Goal: Task Accomplishment & Management: Manage account settings

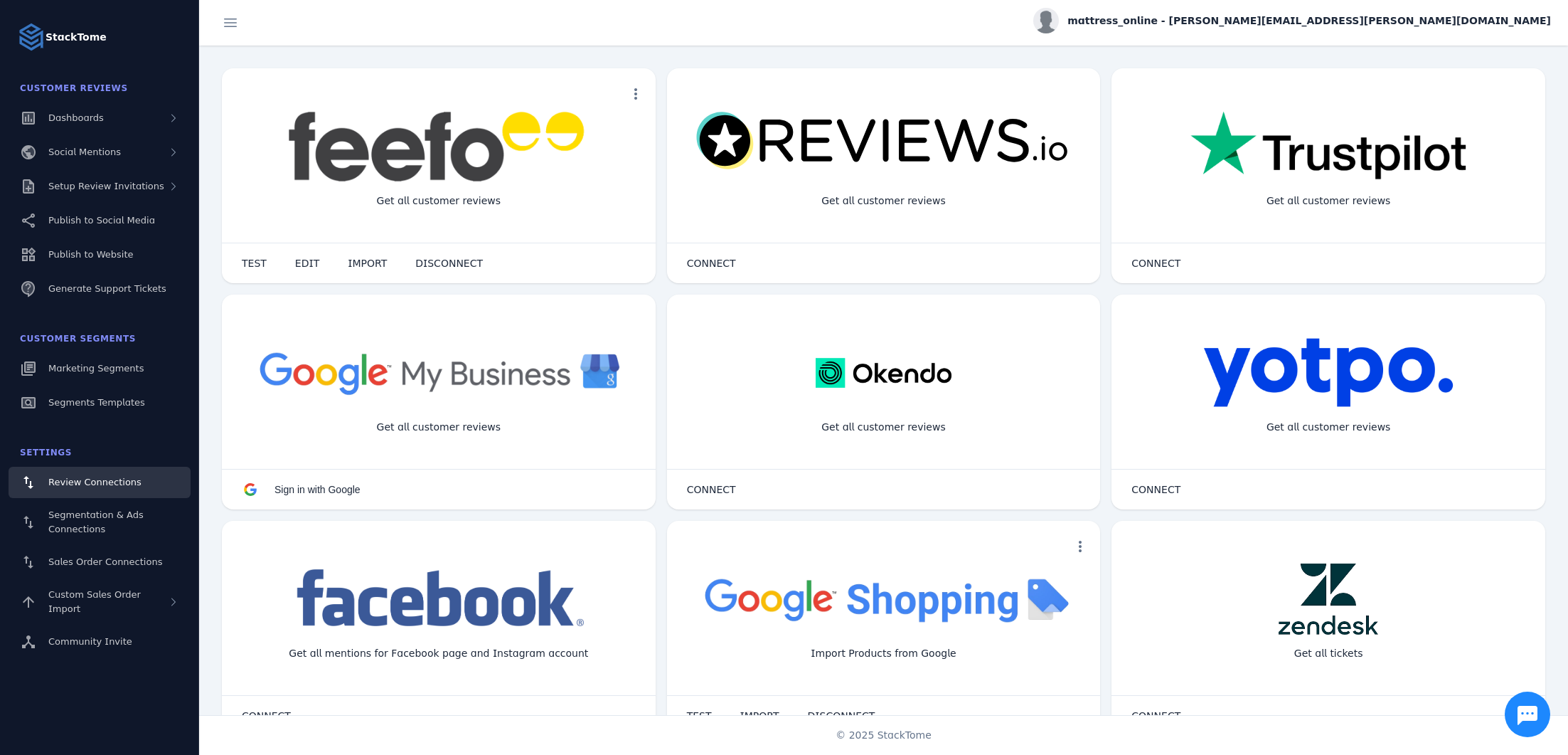
click at [1437, 21] on span "mattress_online - [PERSON_NAME][EMAIL_ADDRESS][PERSON_NAME][DOMAIN_NAME]" at bounding box center [1308, 21] width 484 height 15
click at [1500, 62] on span "My Profile" at bounding box center [1509, 57] width 48 height 17
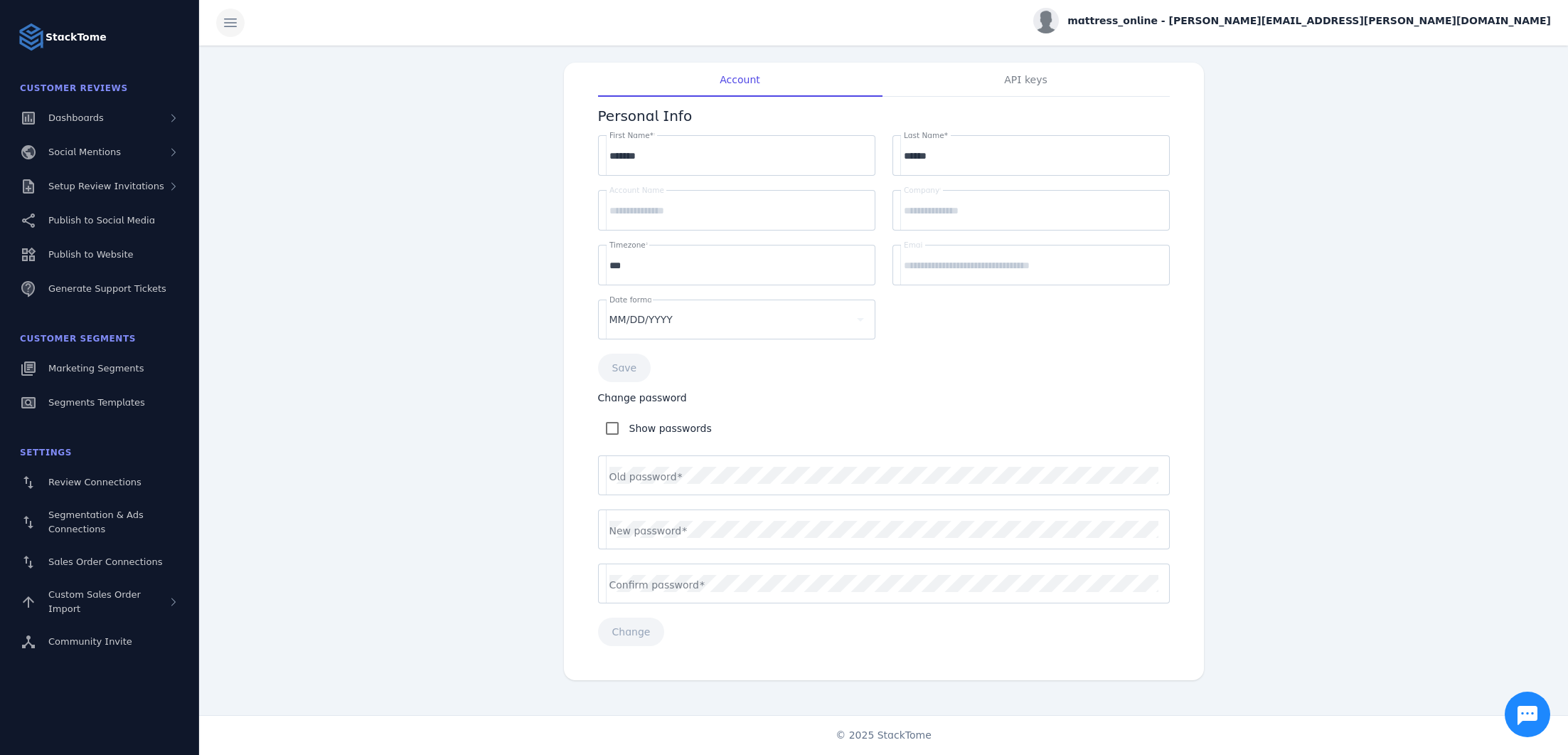
click at [228, 32] on span at bounding box center [230, 22] width 34 height 34
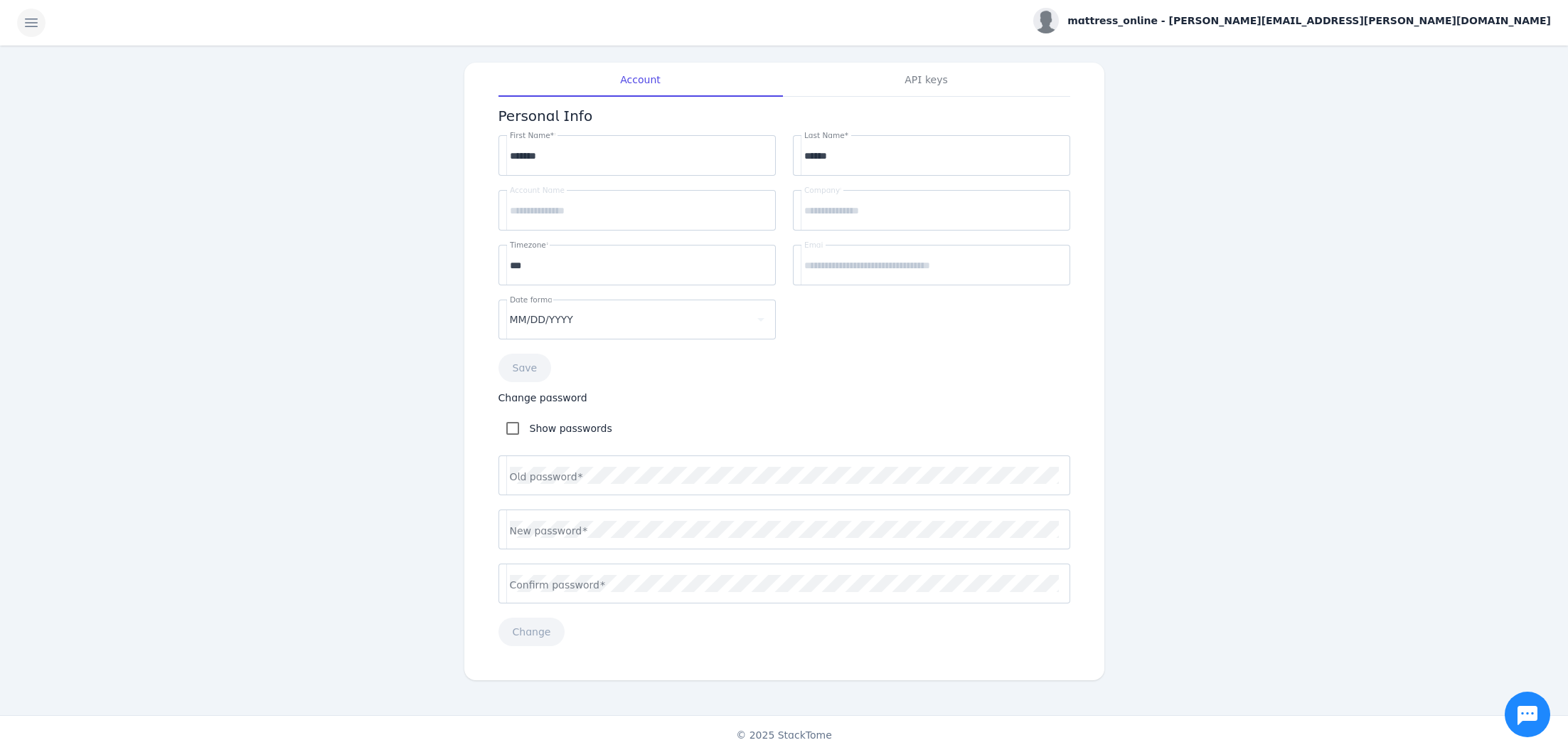
click at [25, 25] on span at bounding box center [31, 22] width 34 height 34
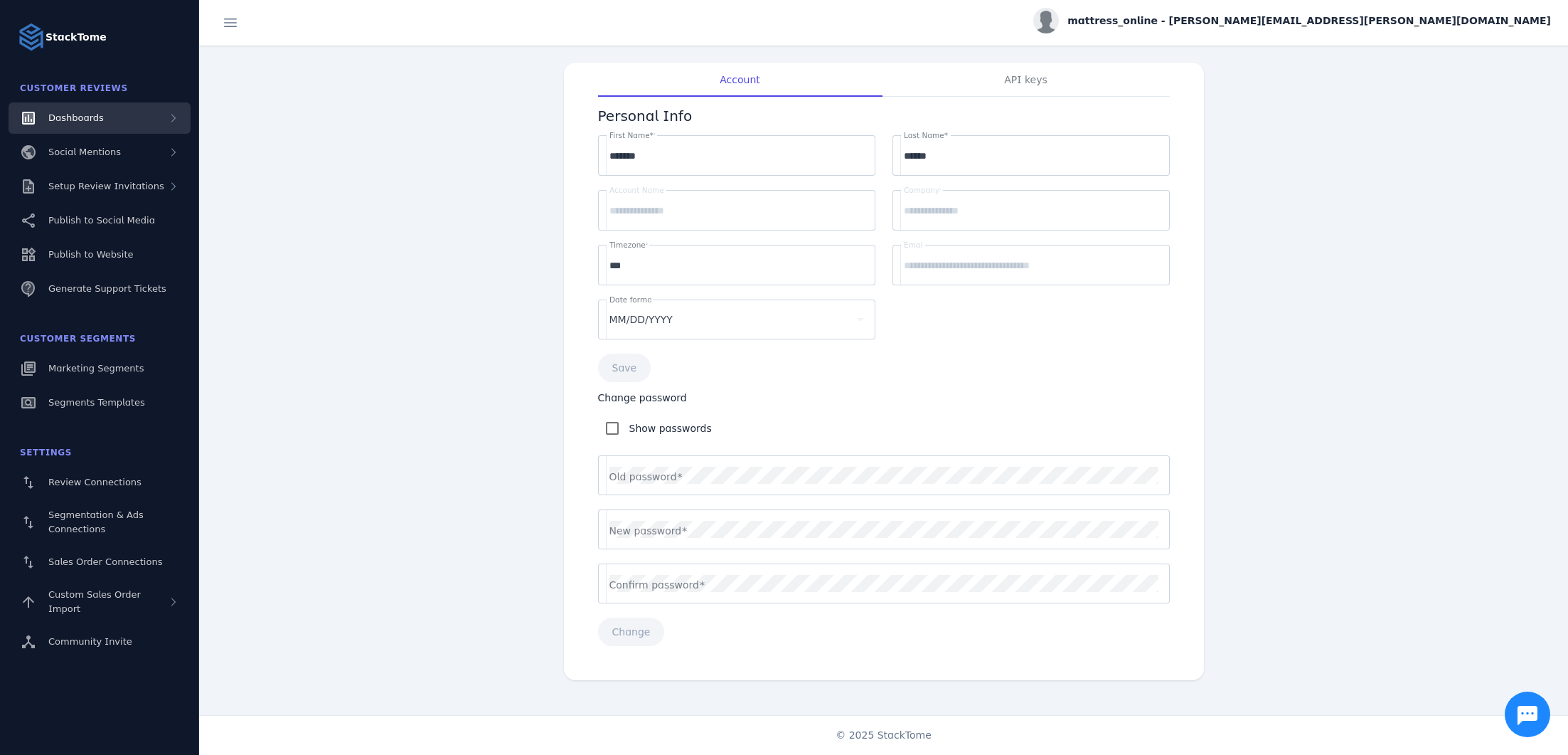
click at [101, 119] on span "Dashboards" at bounding box center [76, 117] width 56 height 10
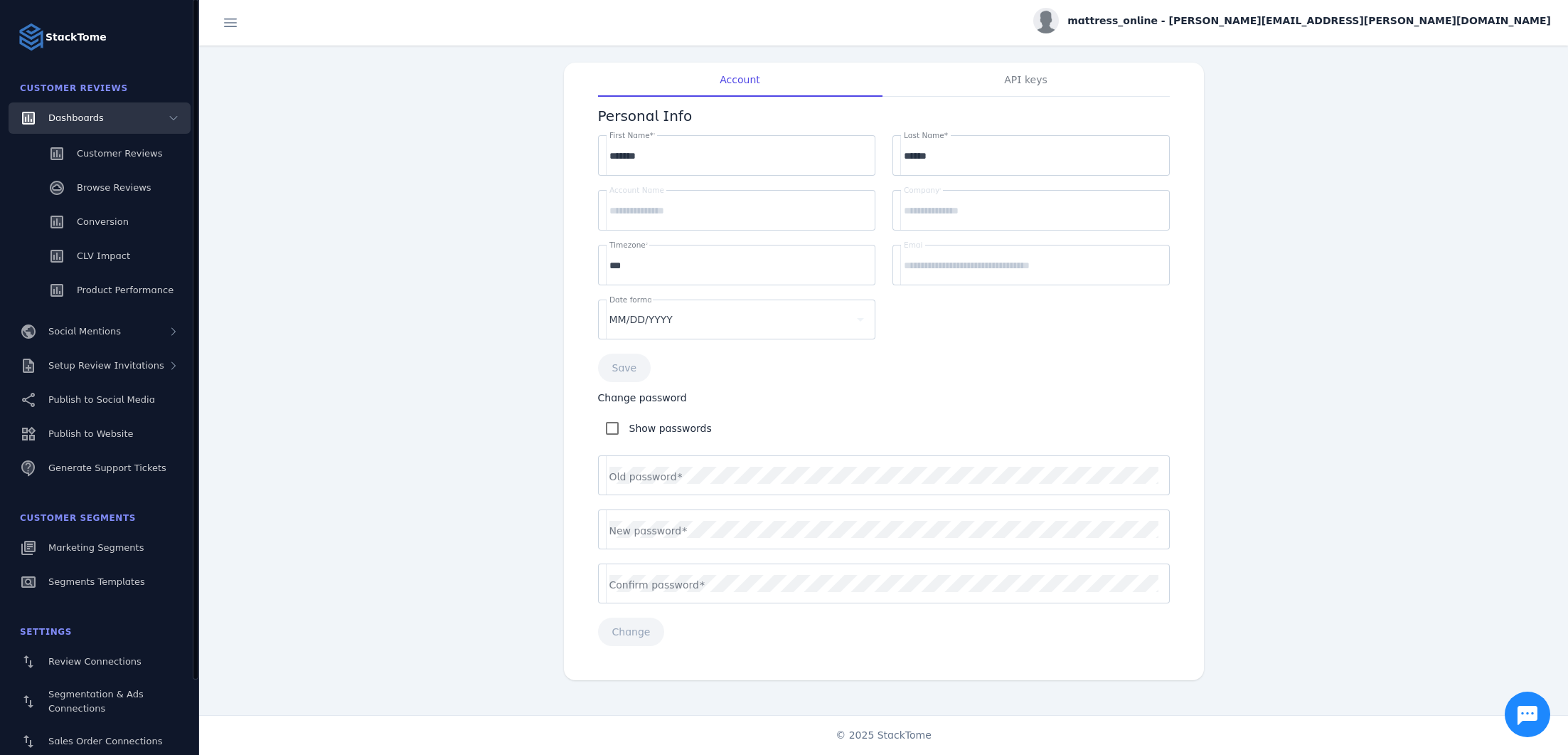
click at [101, 119] on span "Dashboards" at bounding box center [76, 117] width 56 height 10
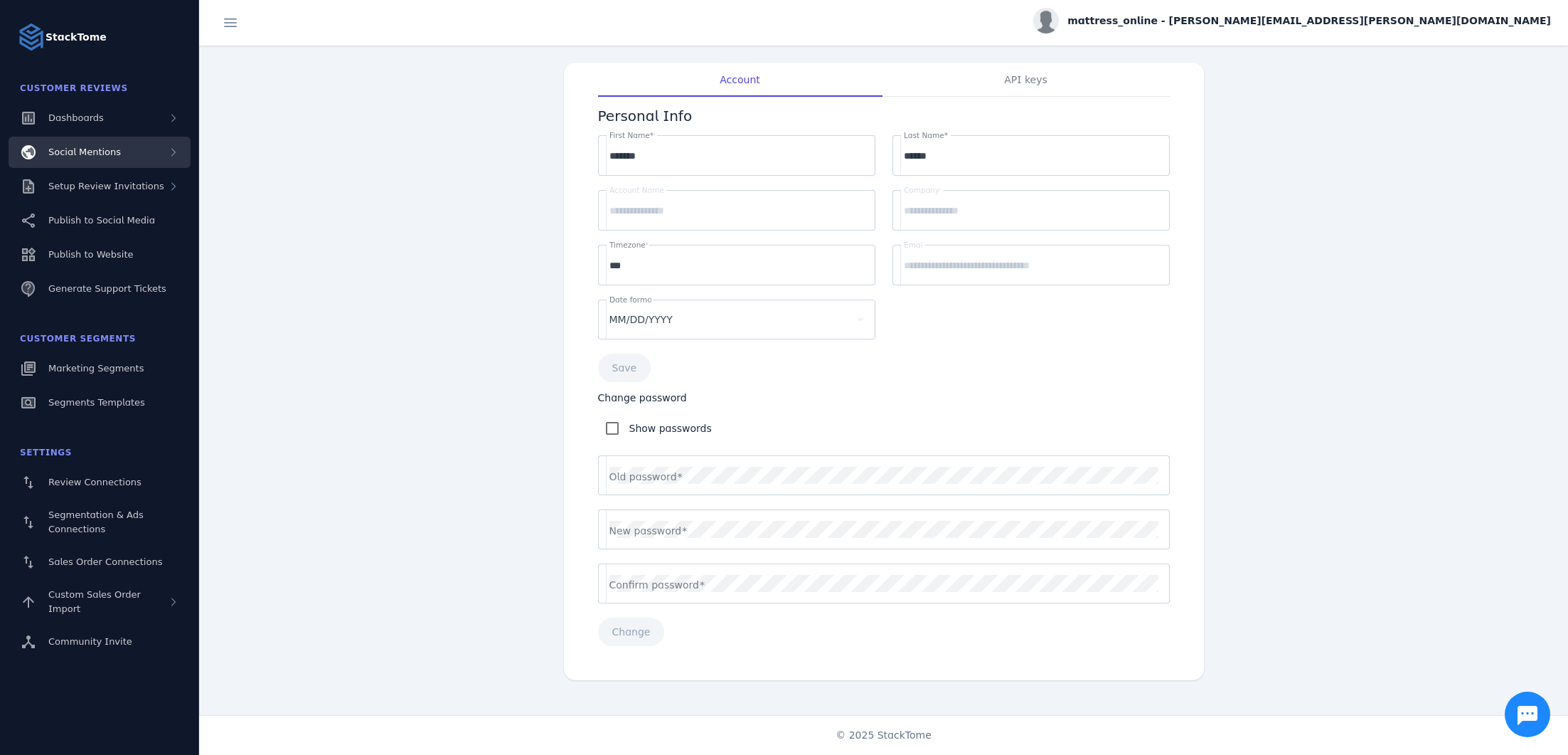
click at [105, 148] on span "Social Mentions" at bounding box center [85, 151] width 73 height 10
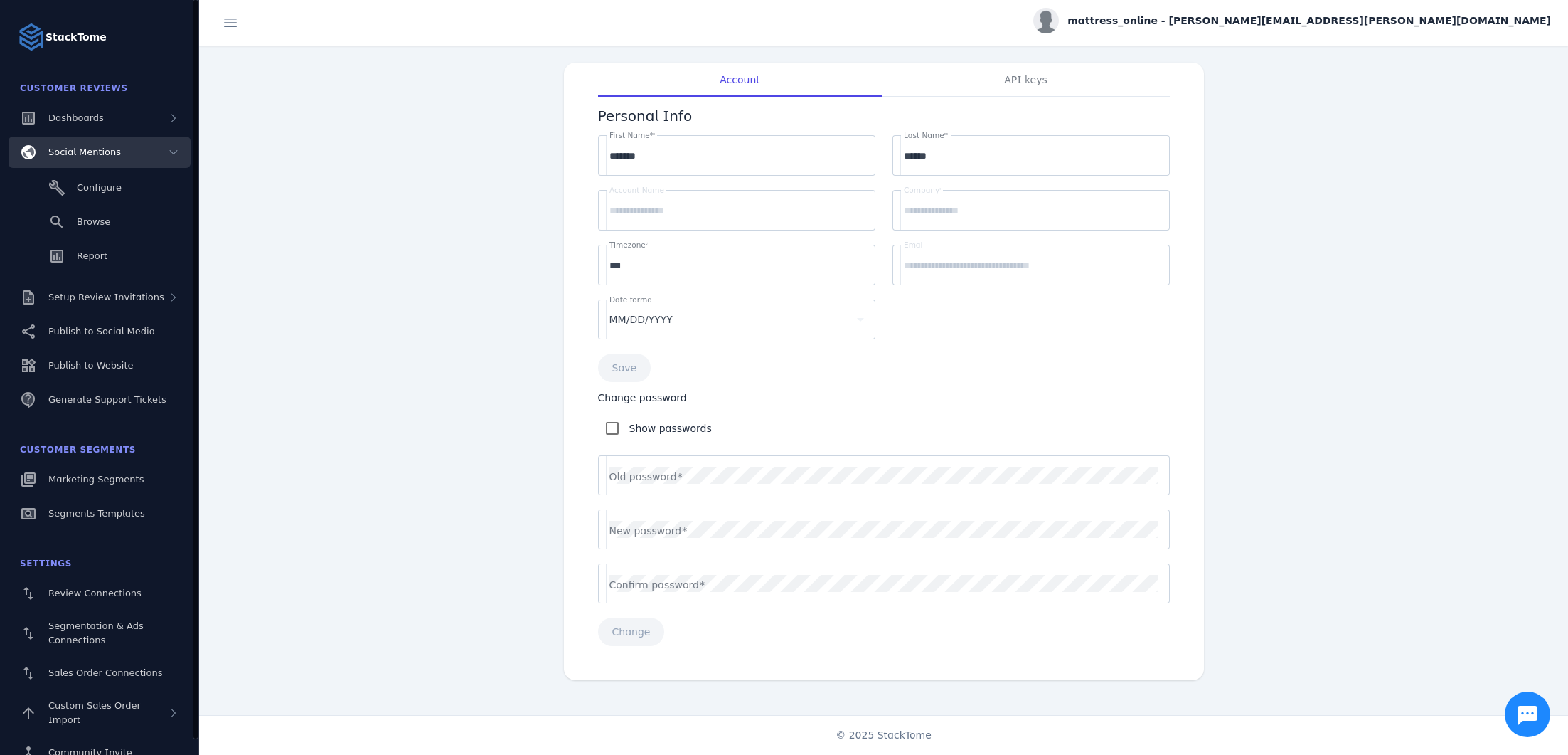
click at [106, 147] on span "Social Mentions" at bounding box center [85, 151] width 73 height 10
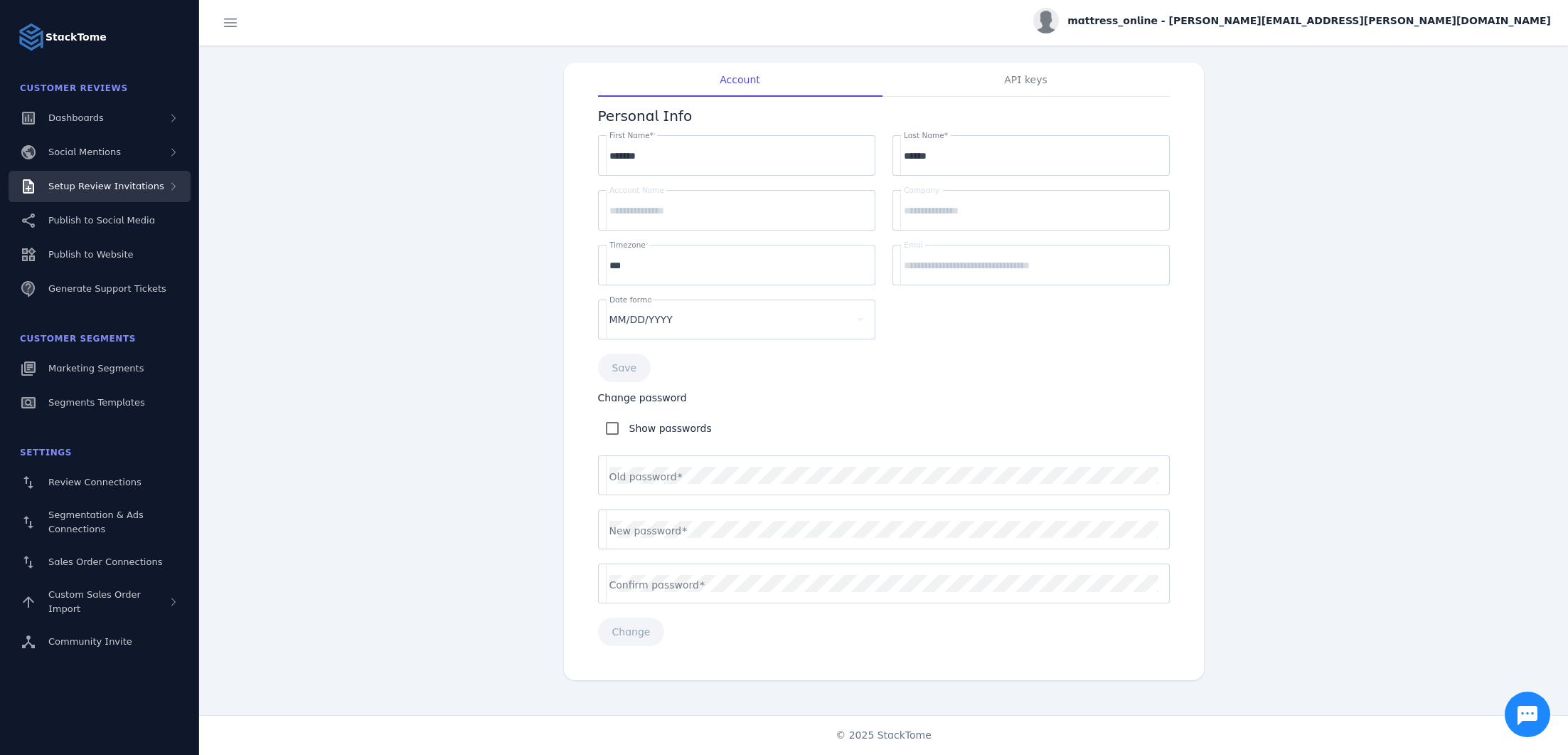
click at [143, 185] on span "Setup Review Invitations" at bounding box center [106, 185] width 116 height 10
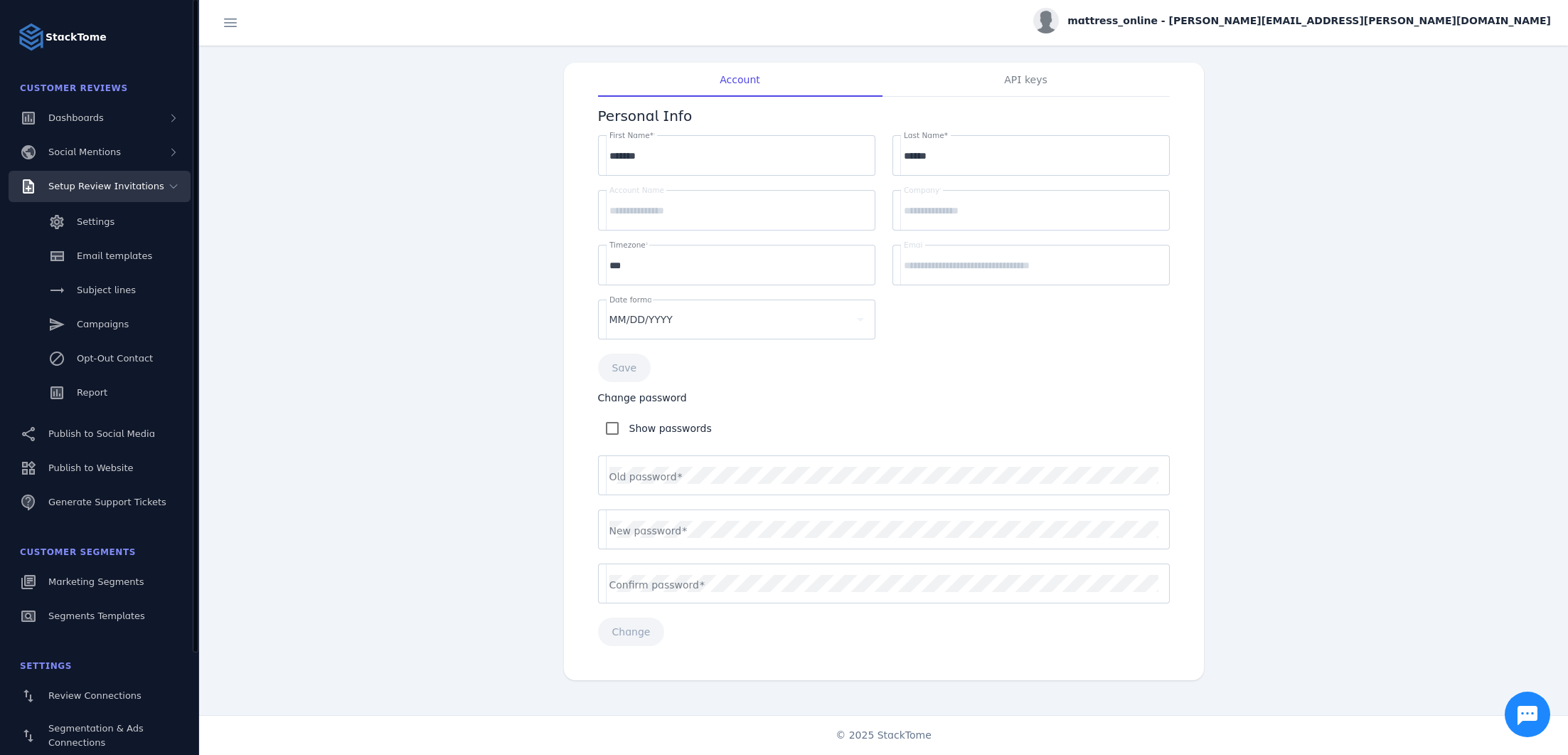
click at [143, 185] on span "Setup Review Invitations" at bounding box center [106, 185] width 116 height 10
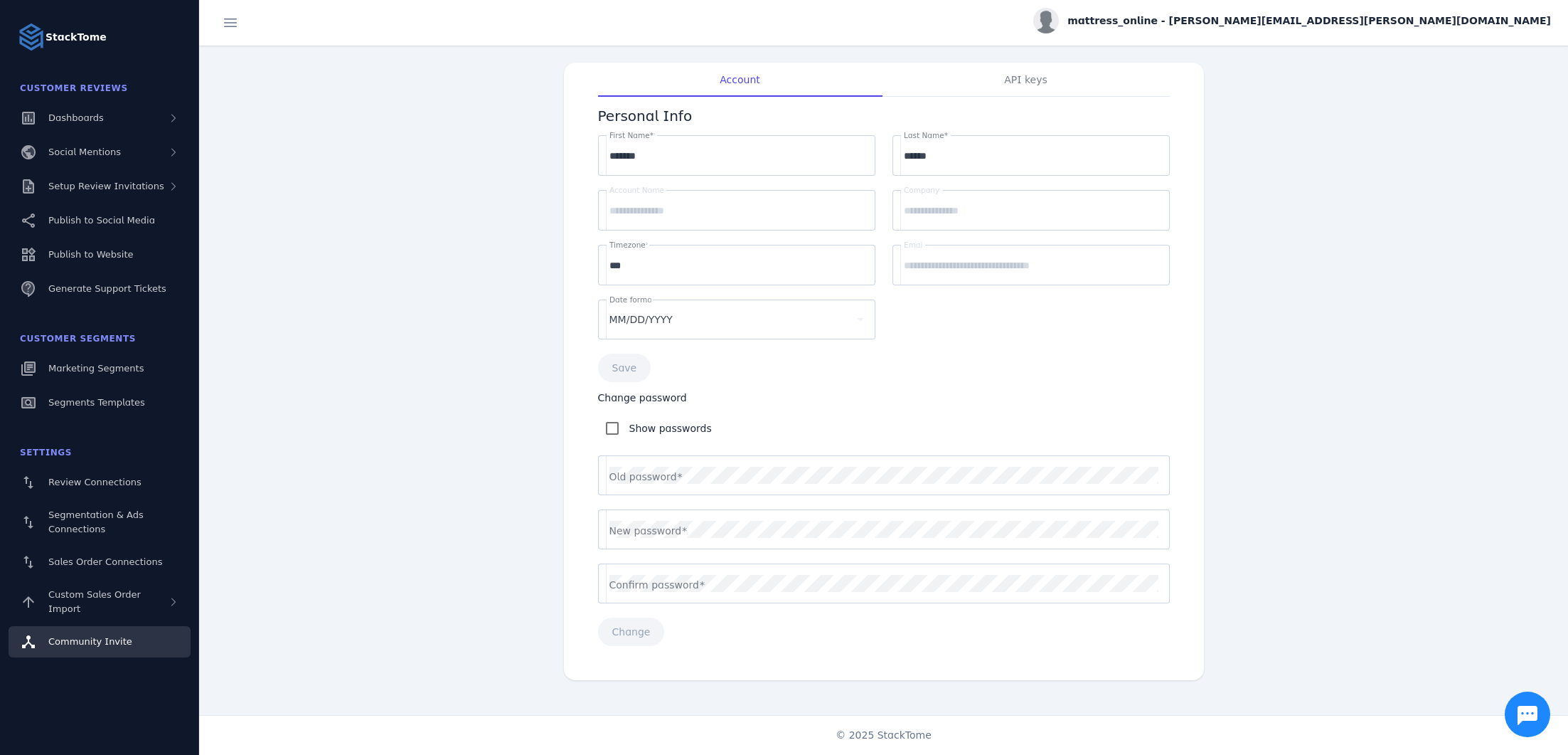
click at [124, 641] on span "Community Invite" at bounding box center [90, 640] width 84 height 10
click at [113, 570] on link "Sales Order Connections" at bounding box center [99, 562] width 182 height 32
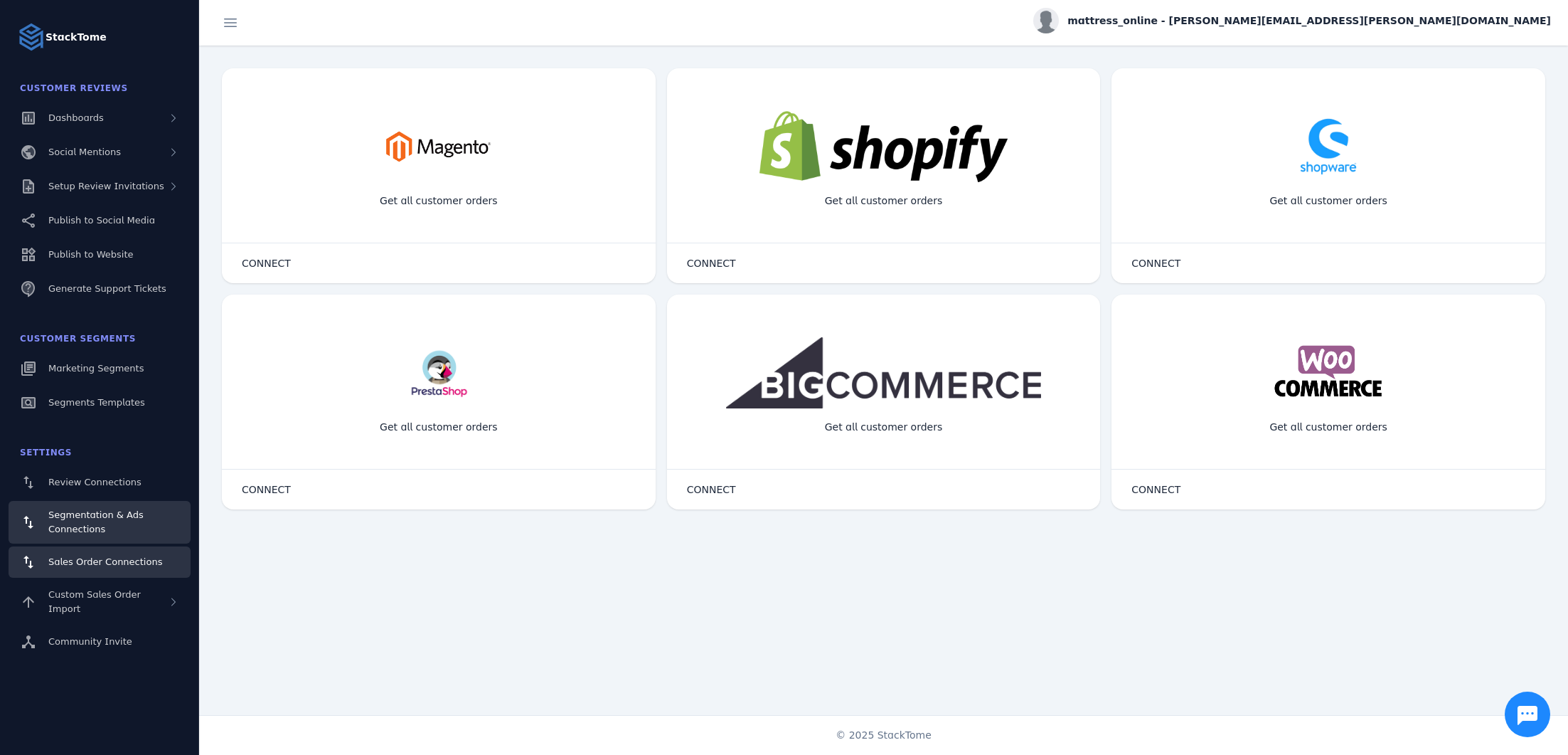
click at [92, 521] on div "Segmentation & Ads Connections" at bounding box center [114, 522] width 130 height 29
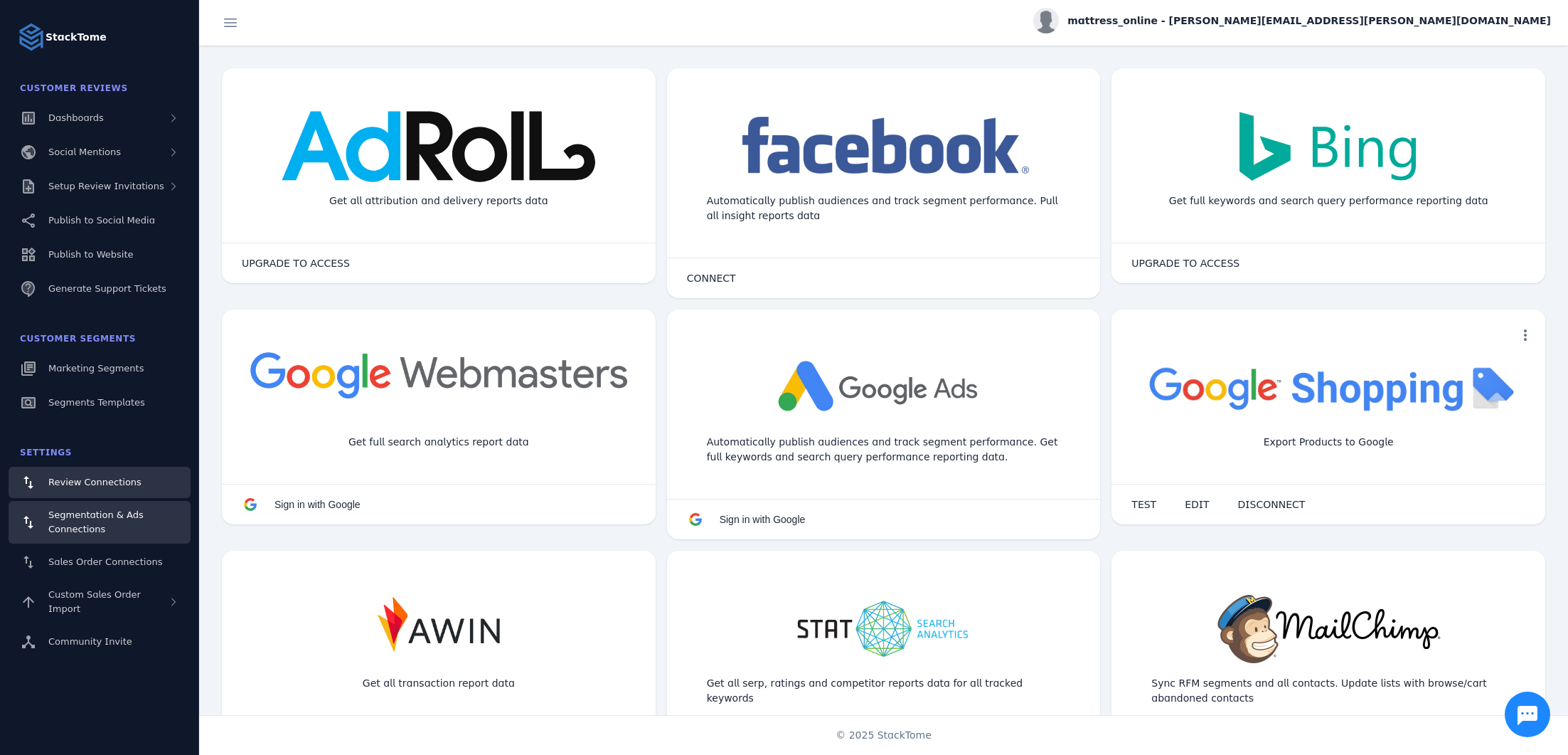
click at [91, 494] on link "Review Connections" at bounding box center [99, 483] width 182 height 32
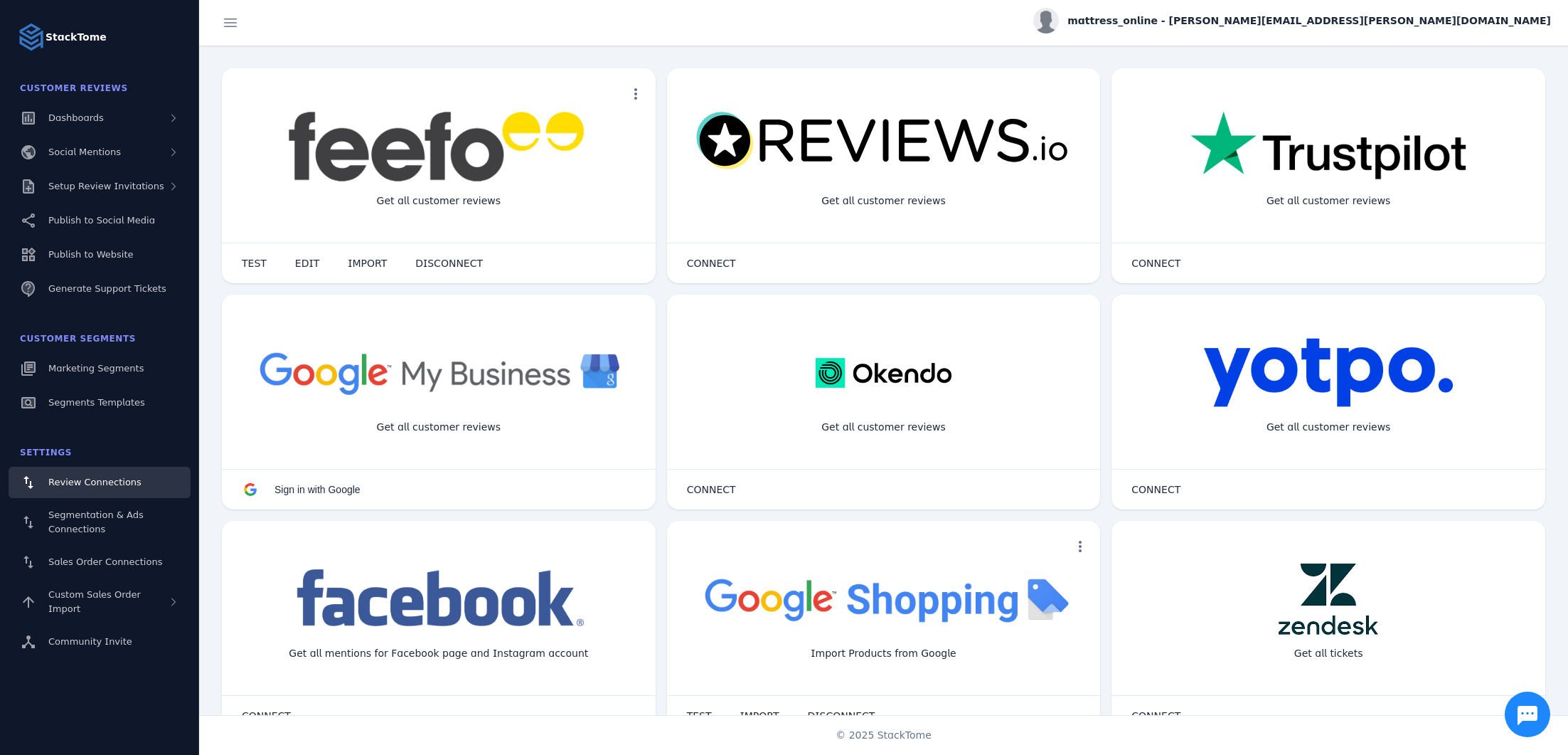
click at [1327, 15] on span "mattress_online - [PERSON_NAME][EMAIL_ADDRESS][PERSON_NAME][DOMAIN_NAME]" at bounding box center [1308, 21] width 484 height 15
click at [1471, 93] on mat-icon "assignment" at bounding box center [1468, 91] width 17 height 17
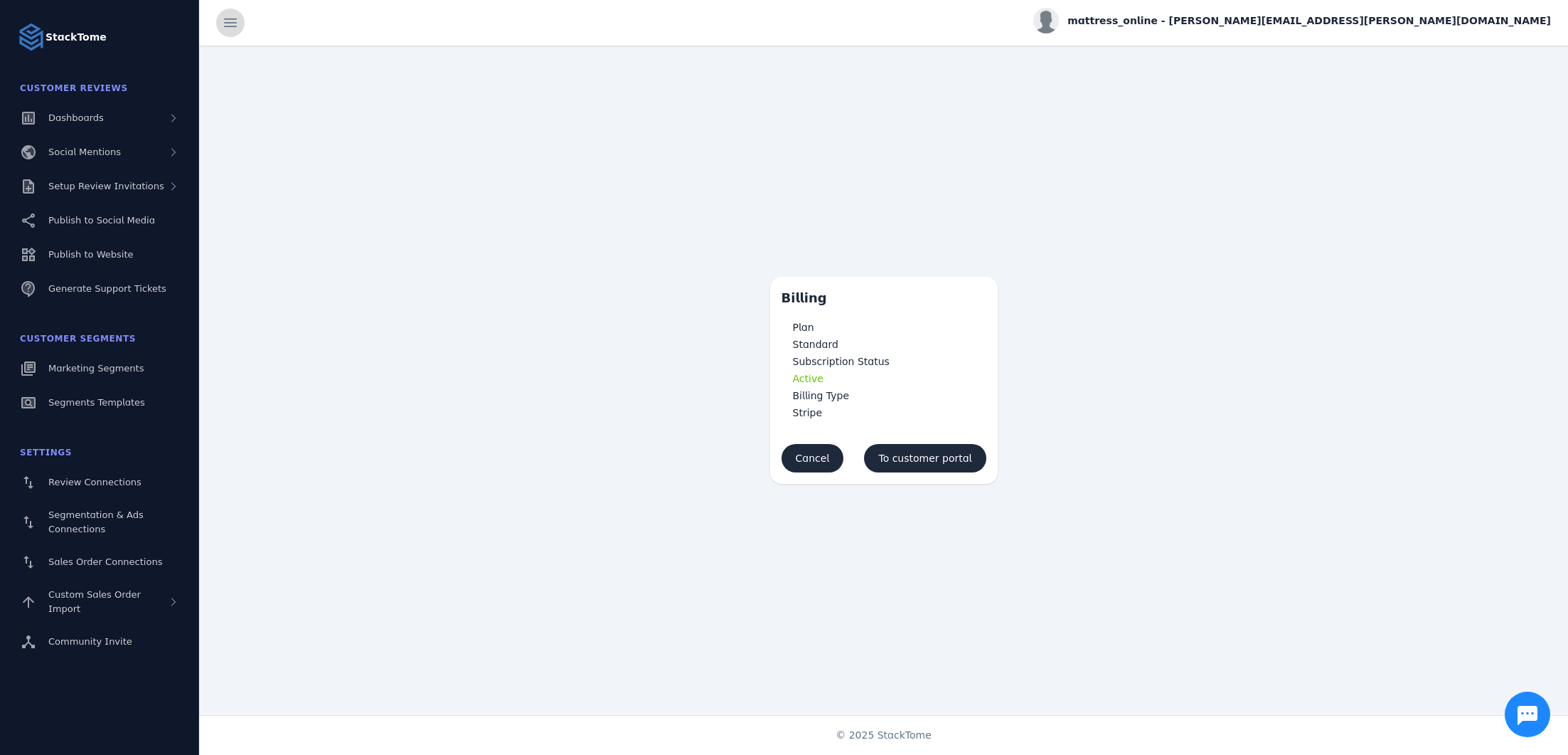
click at [236, 19] on span at bounding box center [230, 22] width 34 height 34
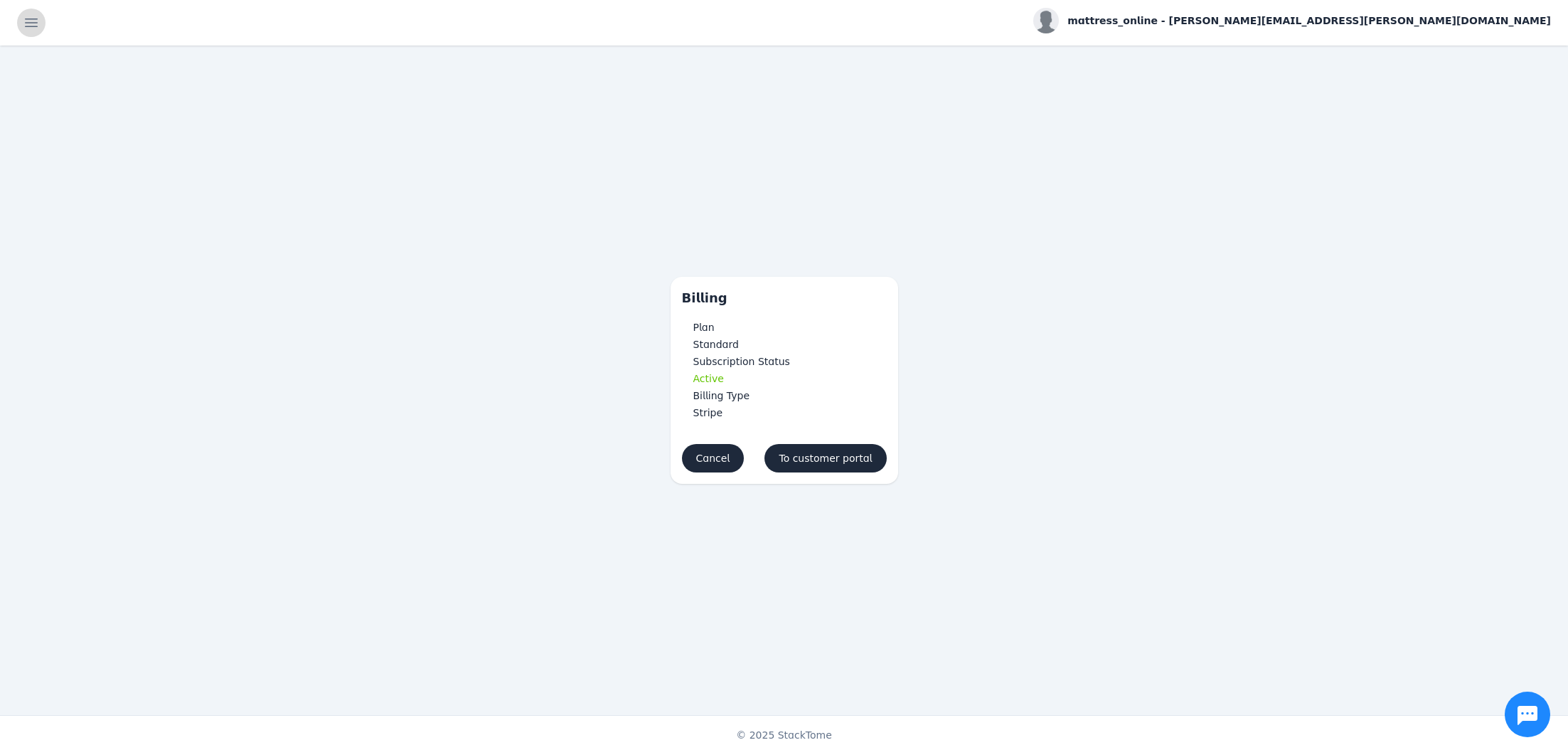
click at [34, 20] on span at bounding box center [31, 22] width 34 height 34
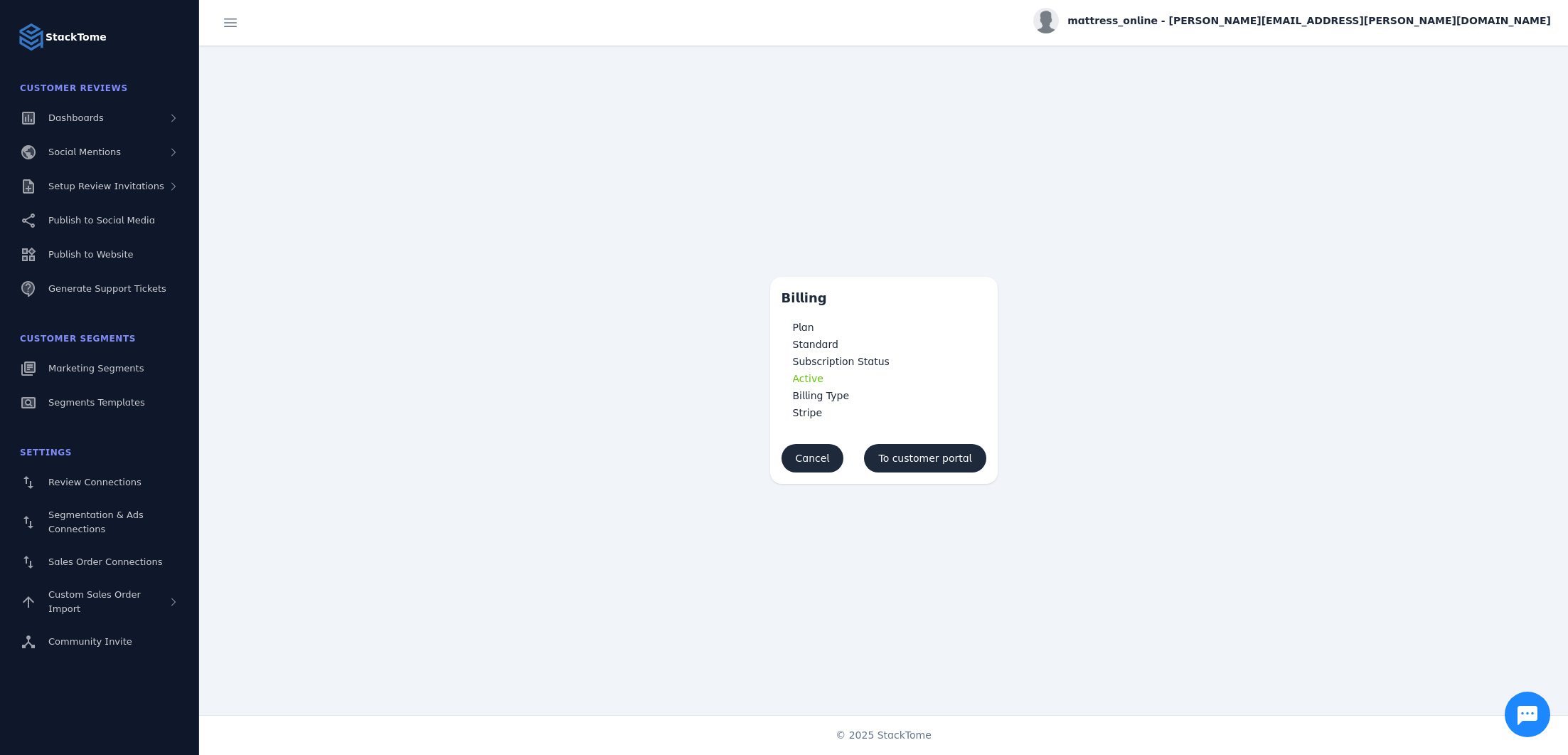
click at [1365, 28] on span "mattress_online - [PERSON_NAME][EMAIL_ADDRESS][PERSON_NAME][DOMAIN_NAME]" at bounding box center [1308, 21] width 484 height 15
click at [1500, 59] on span "My Profile" at bounding box center [1509, 57] width 48 height 17
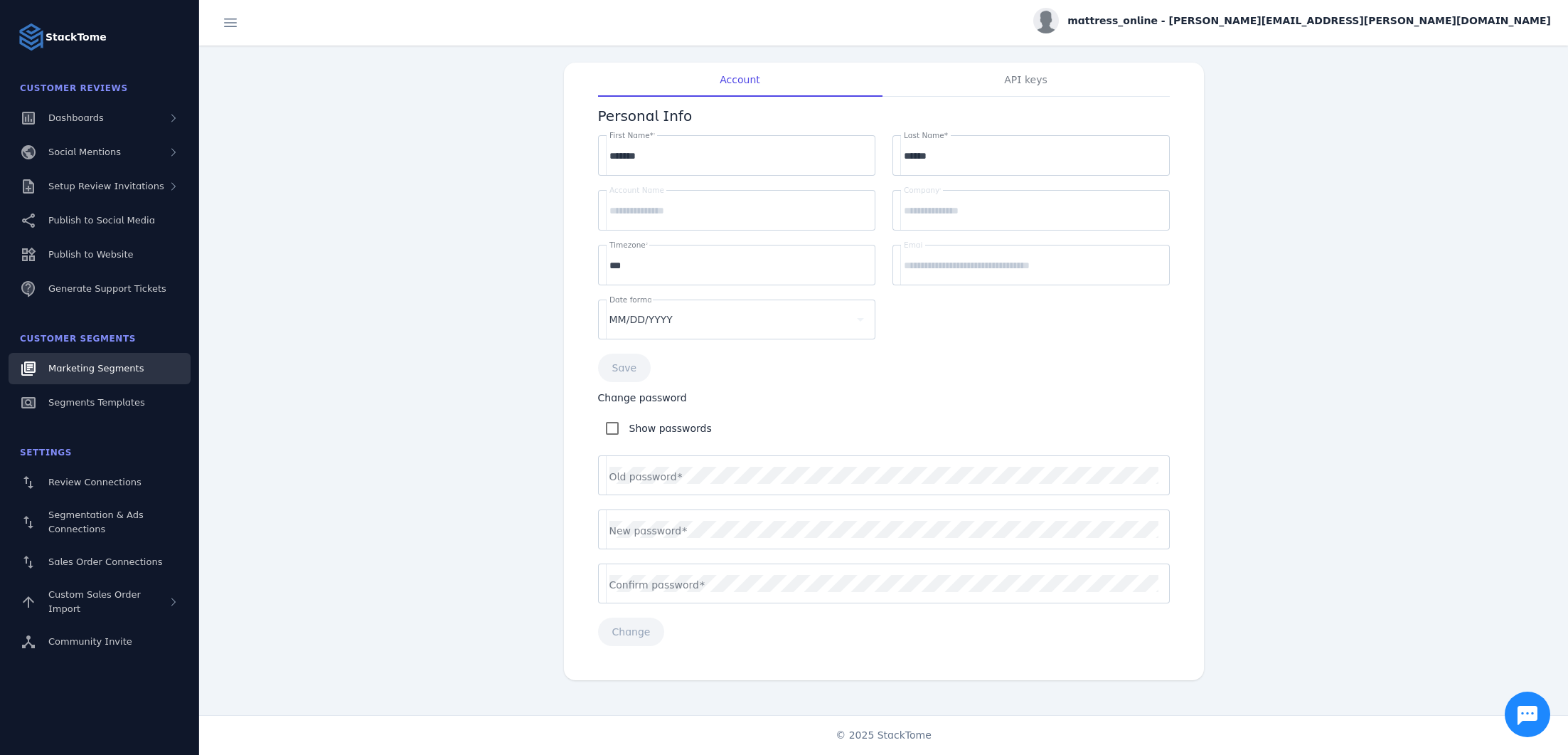
click at [94, 367] on span "Marketing Segments" at bounding box center [96, 367] width 95 height 10
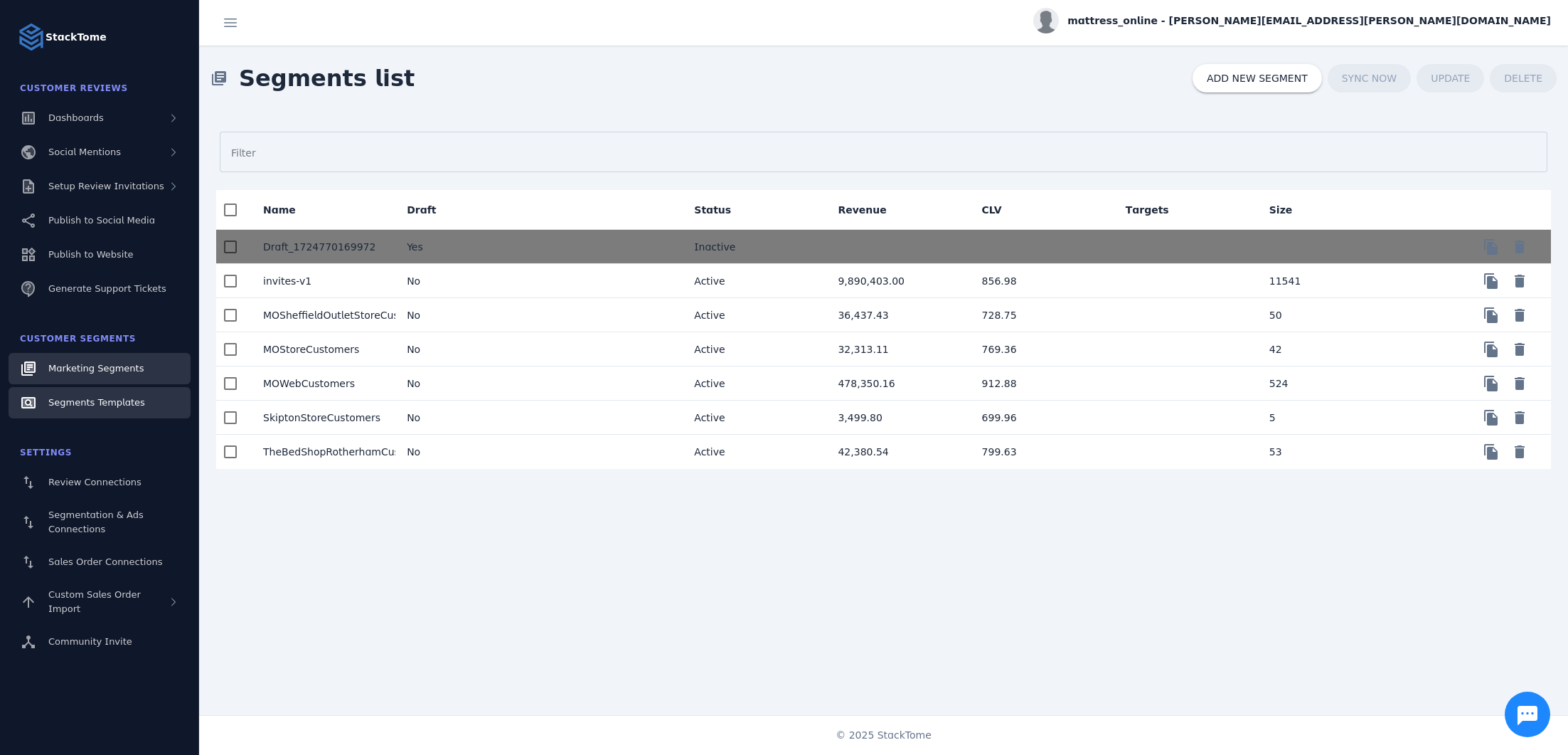
click at [95, 400] on span "Segments Templates" at bounding box center [97, 402] width 97 height 10
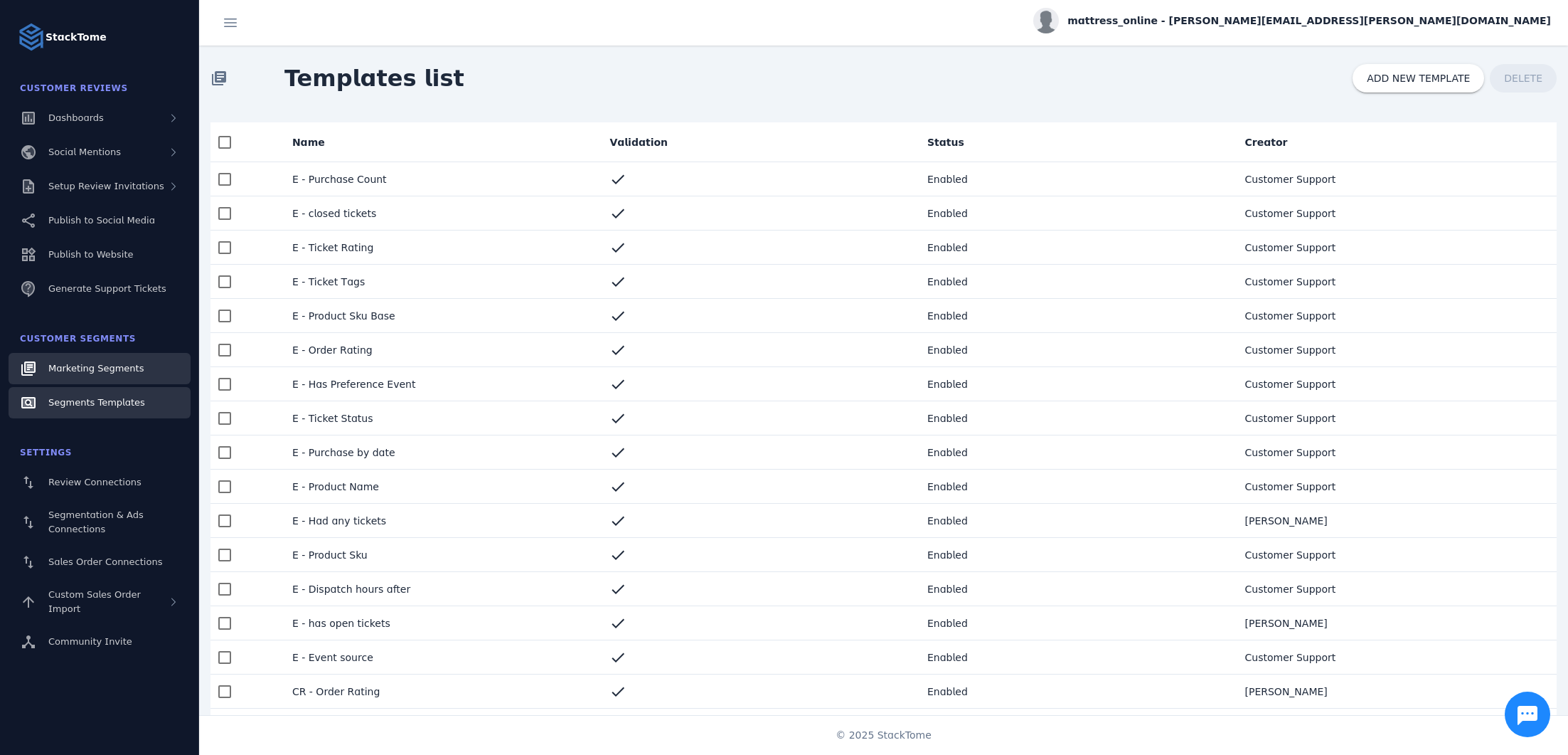
click at [102, 363] on span "Marketing Segments" at bounding box center [96, 367] width 95 height 10
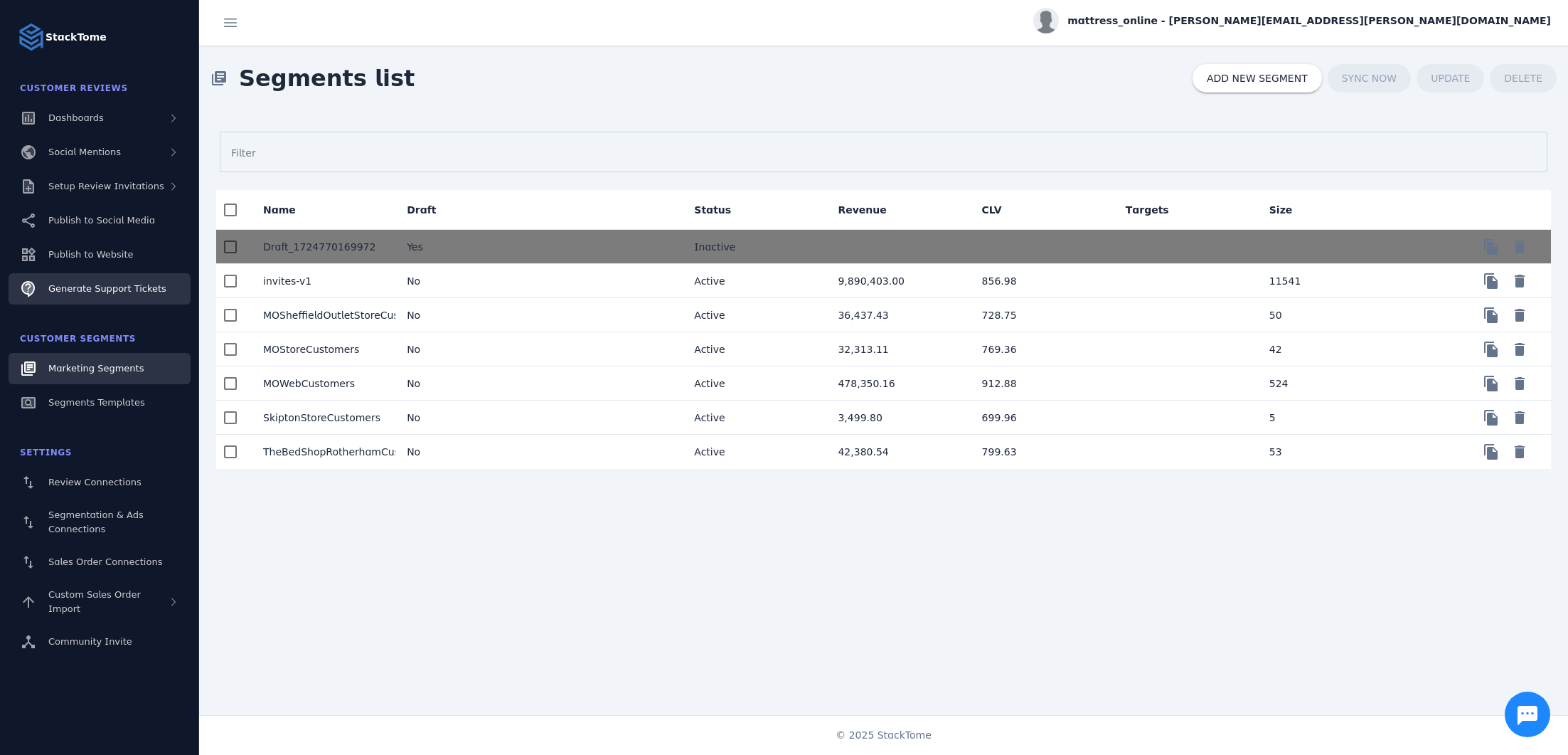
click at [109, 295] on div "Generate Support Tickets" at bounding box center [107, 288] width 118 height 14
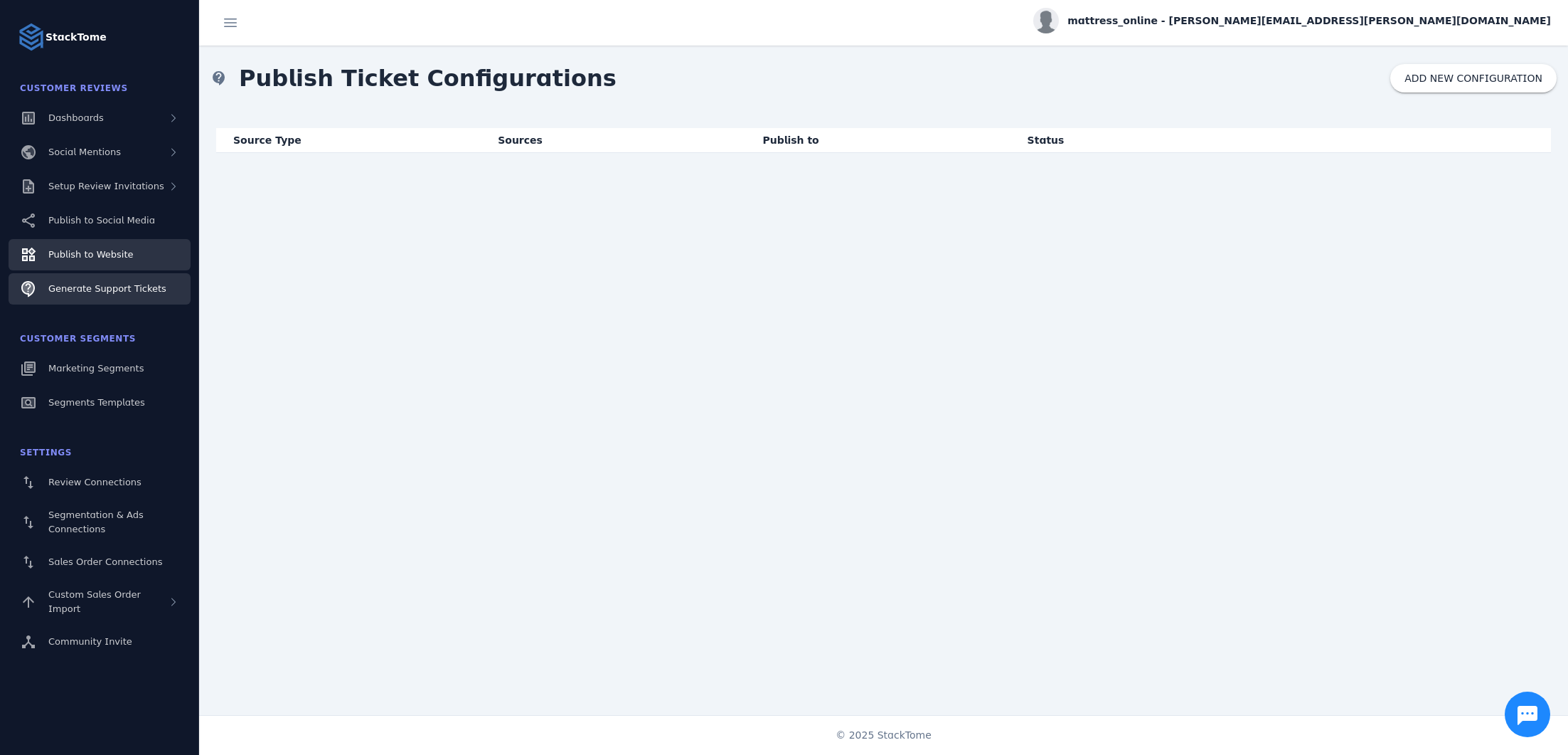
click at [110, 248] on div "Publish to Website" at bounding box center [90, 254] width 85 height 14
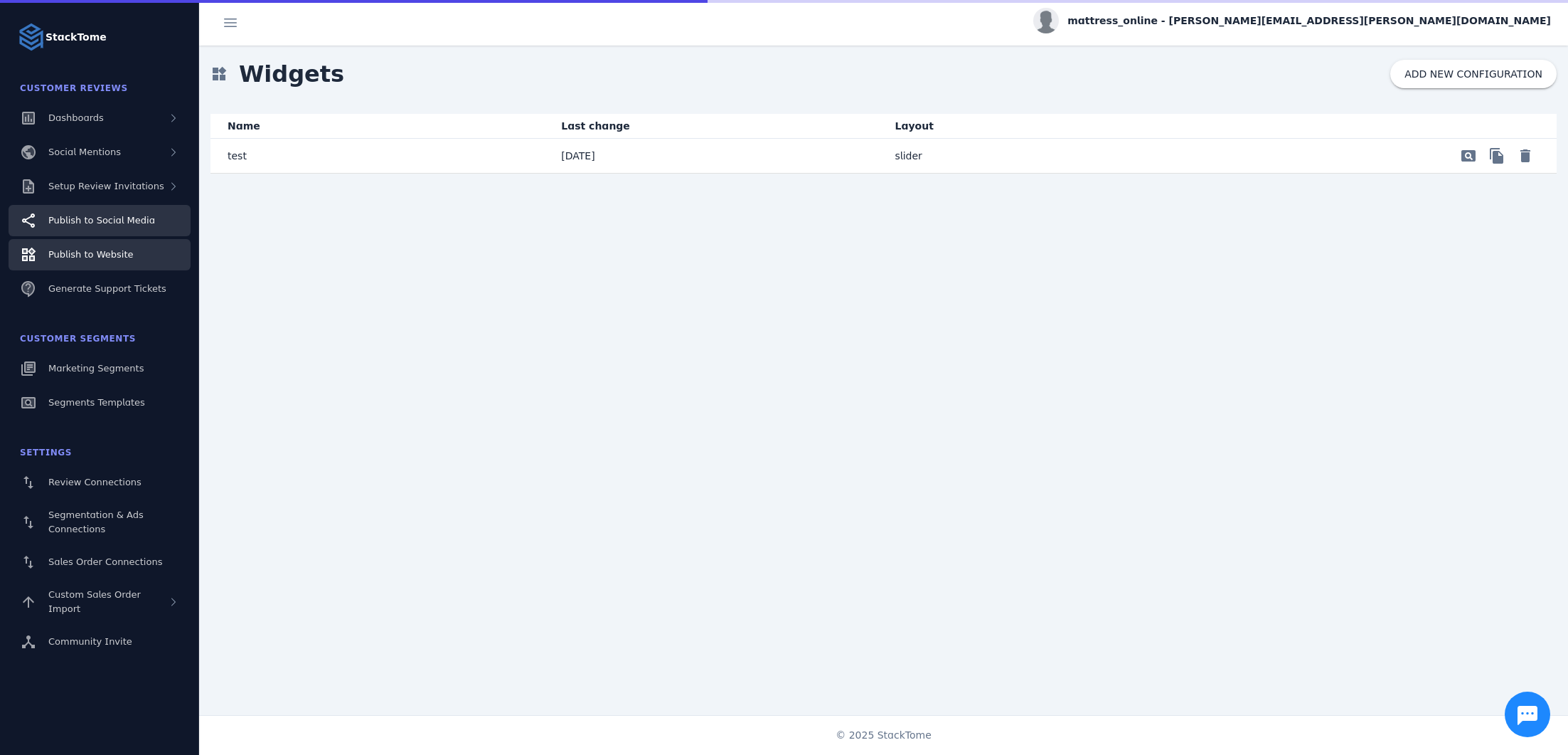
click at [110, 232] on link "Publish to Social Media" at bounding box center [99, 221] width 182 height 32
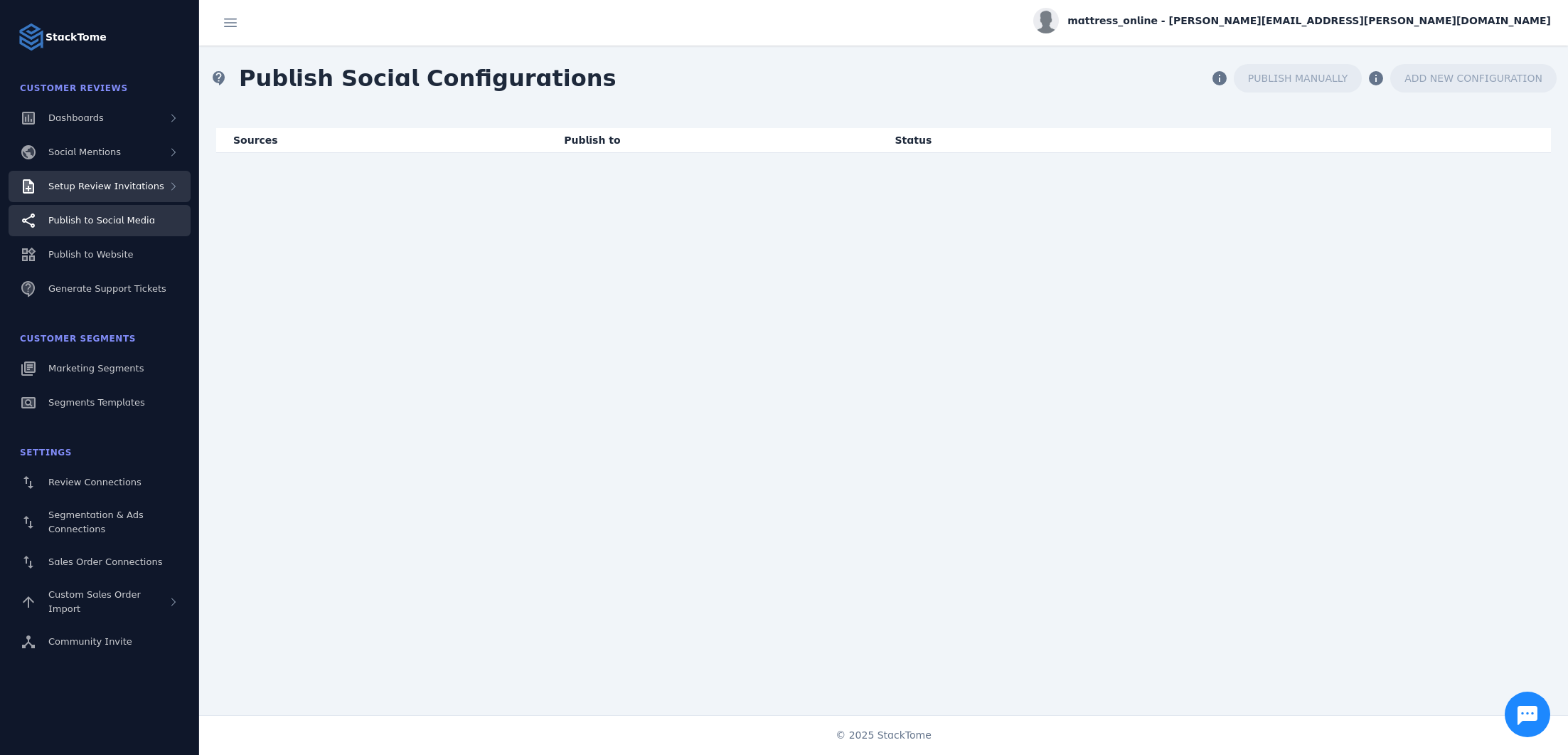
click at [128, 193] on div "Setup Review Invitations" at bounding box center [106, 185] width 116 height 14
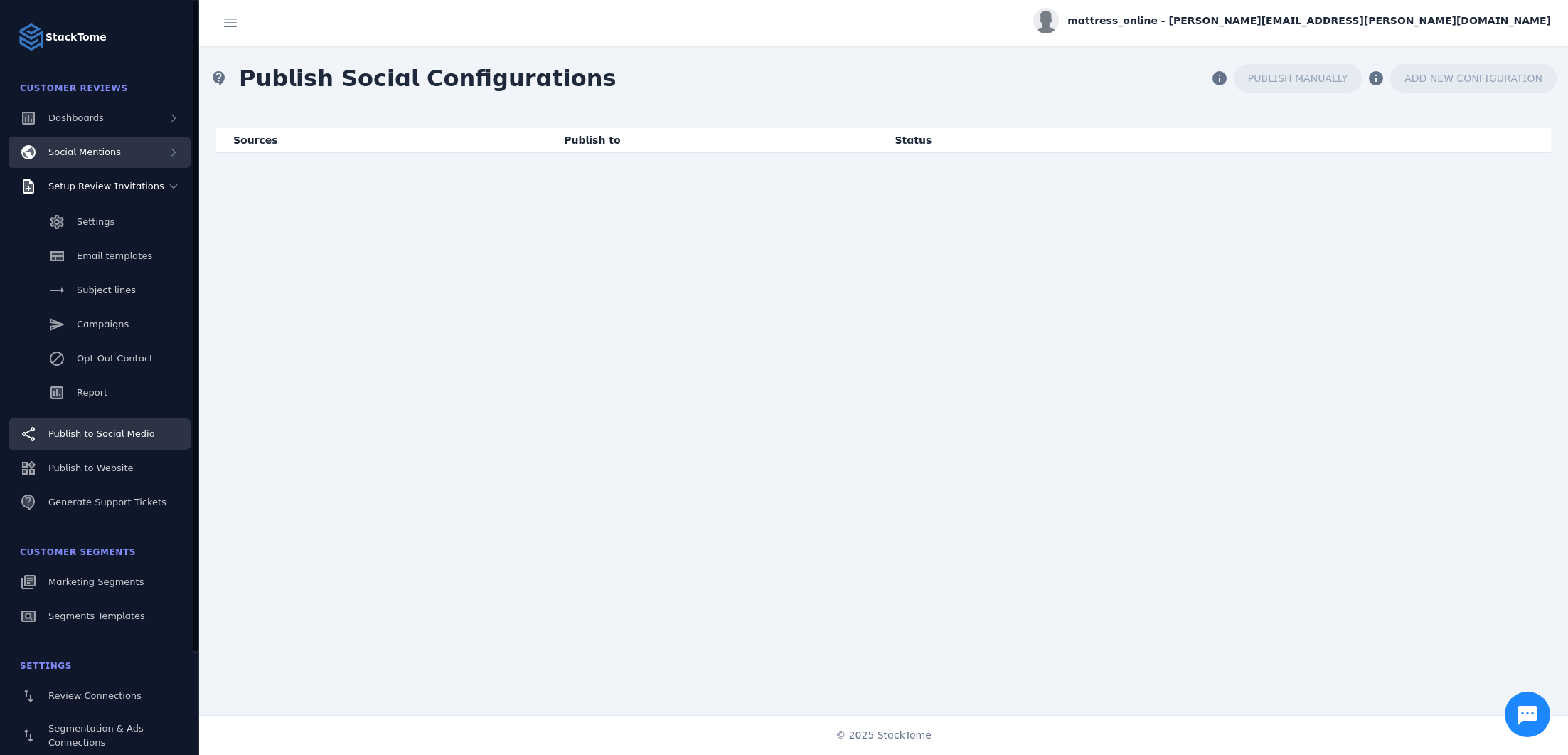
click at [122, 152] on div "Social Mentions" at bounding box center [99, 153] width 182 height 32
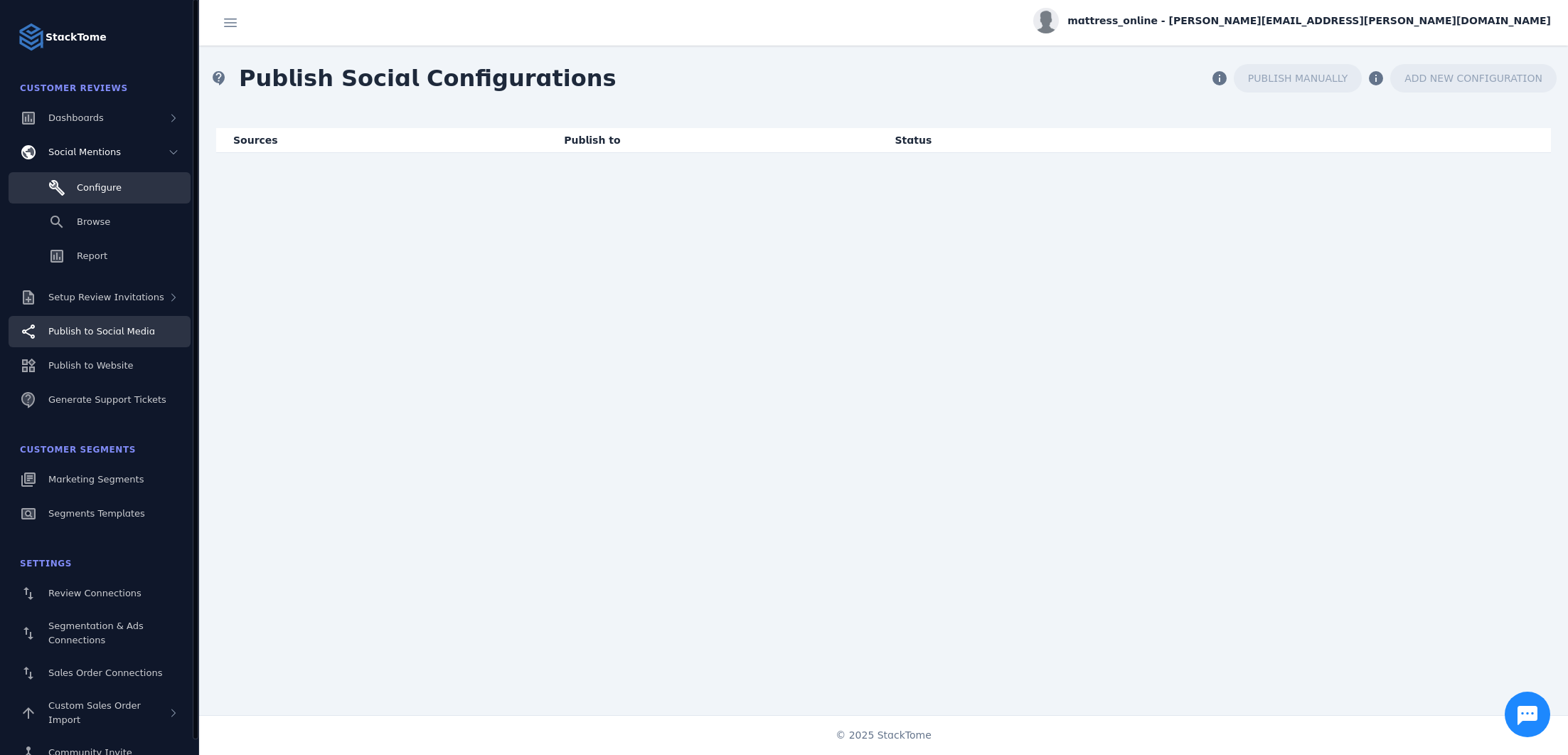
click at [123, 179] on link "Configure" at bounding box center [99, 188] width 182 height 32
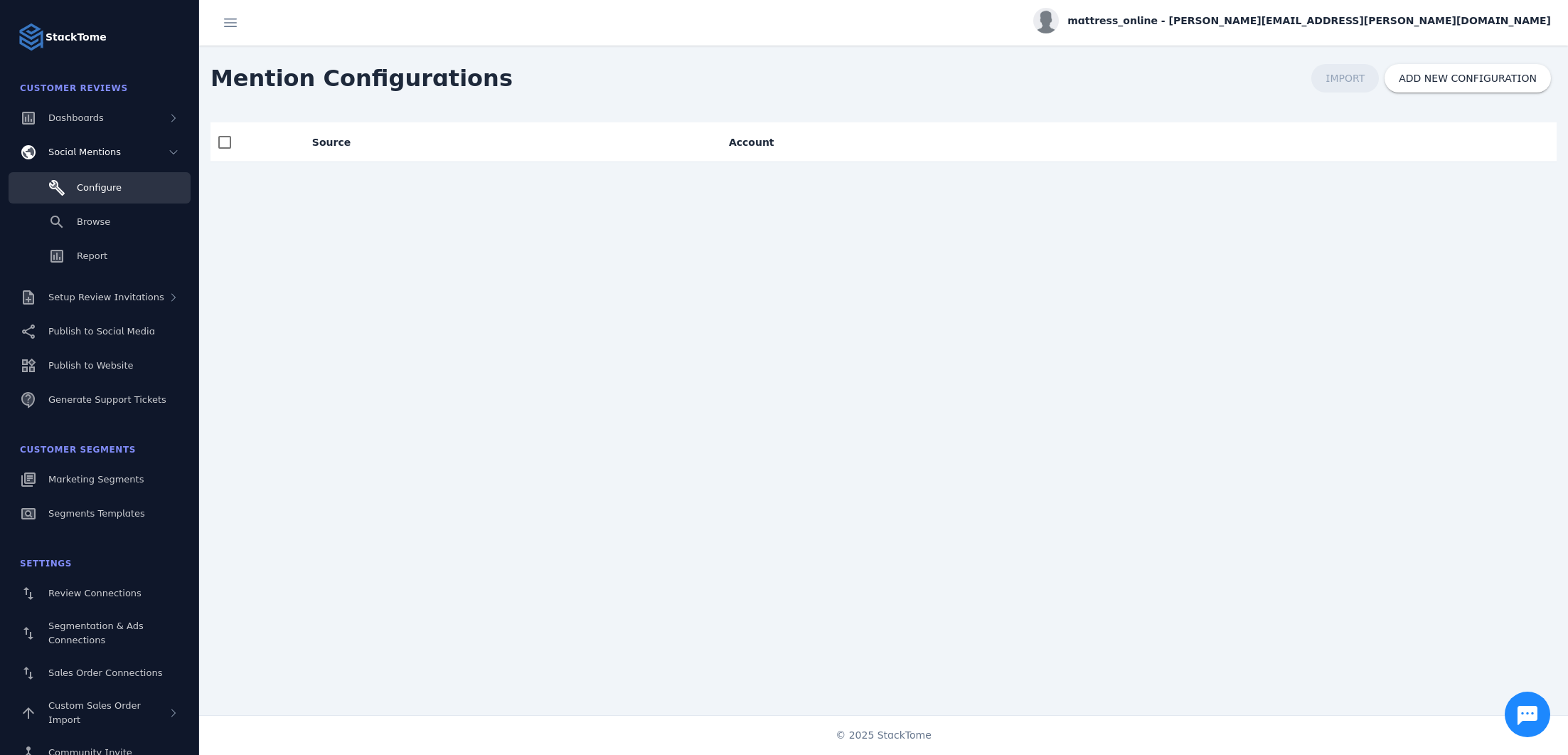
click at [1467, 13] on span "mattress_online - [PERSON_NAME][EMAIL_ADDRESS][PERSON_NAME][DOMAIN_NAME]" at bounding box center [1308, 21] width 484 height 15
click at [67, 38] on div at bounding box center [784, 378] width 1568 height 755
click at [84, 404] on span "Generate Support Tickets" at bounding box center [107, 399] width 118 height 10
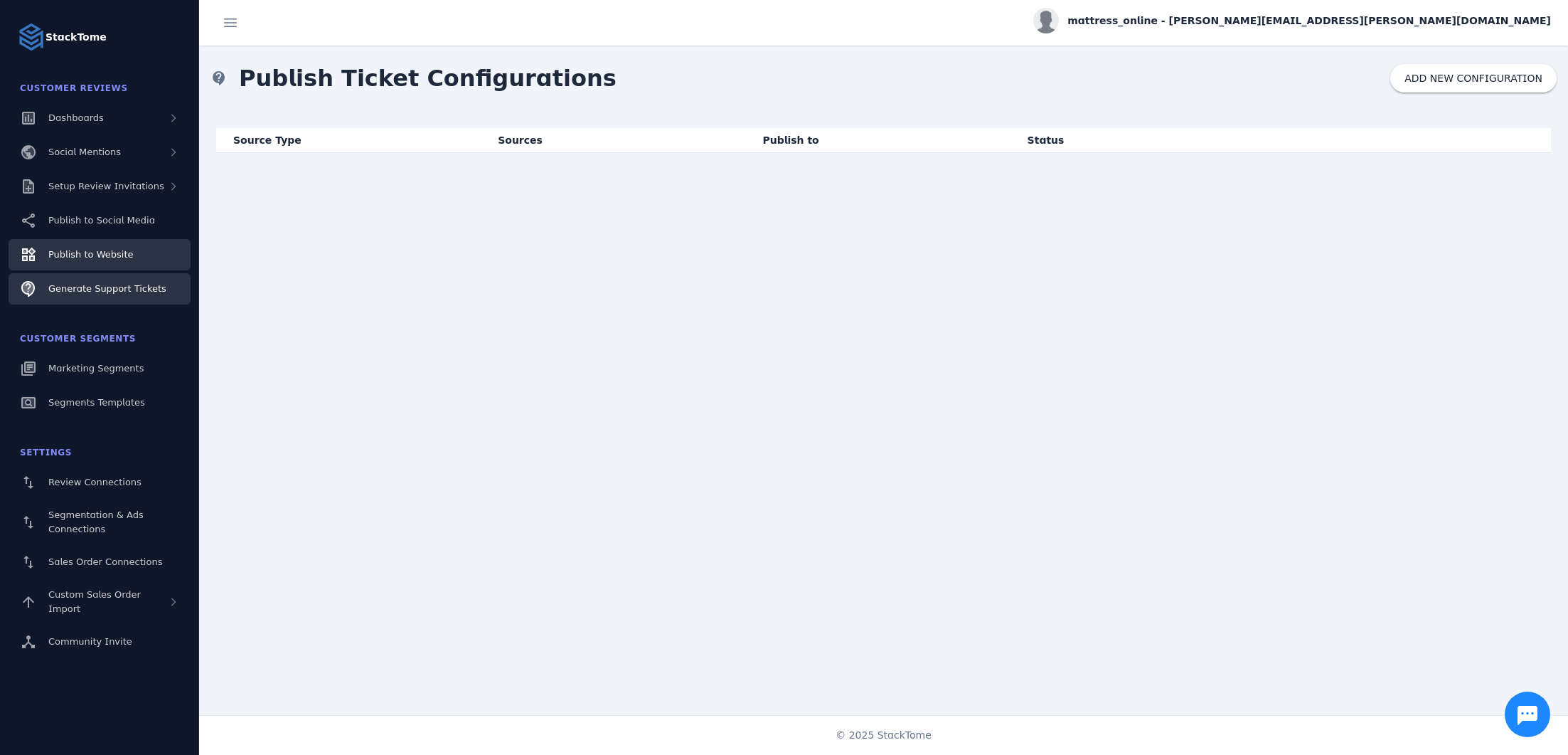
click at [96, 245] on link "Publish to Website" at bounding box center [99, 254] width 182 height 32
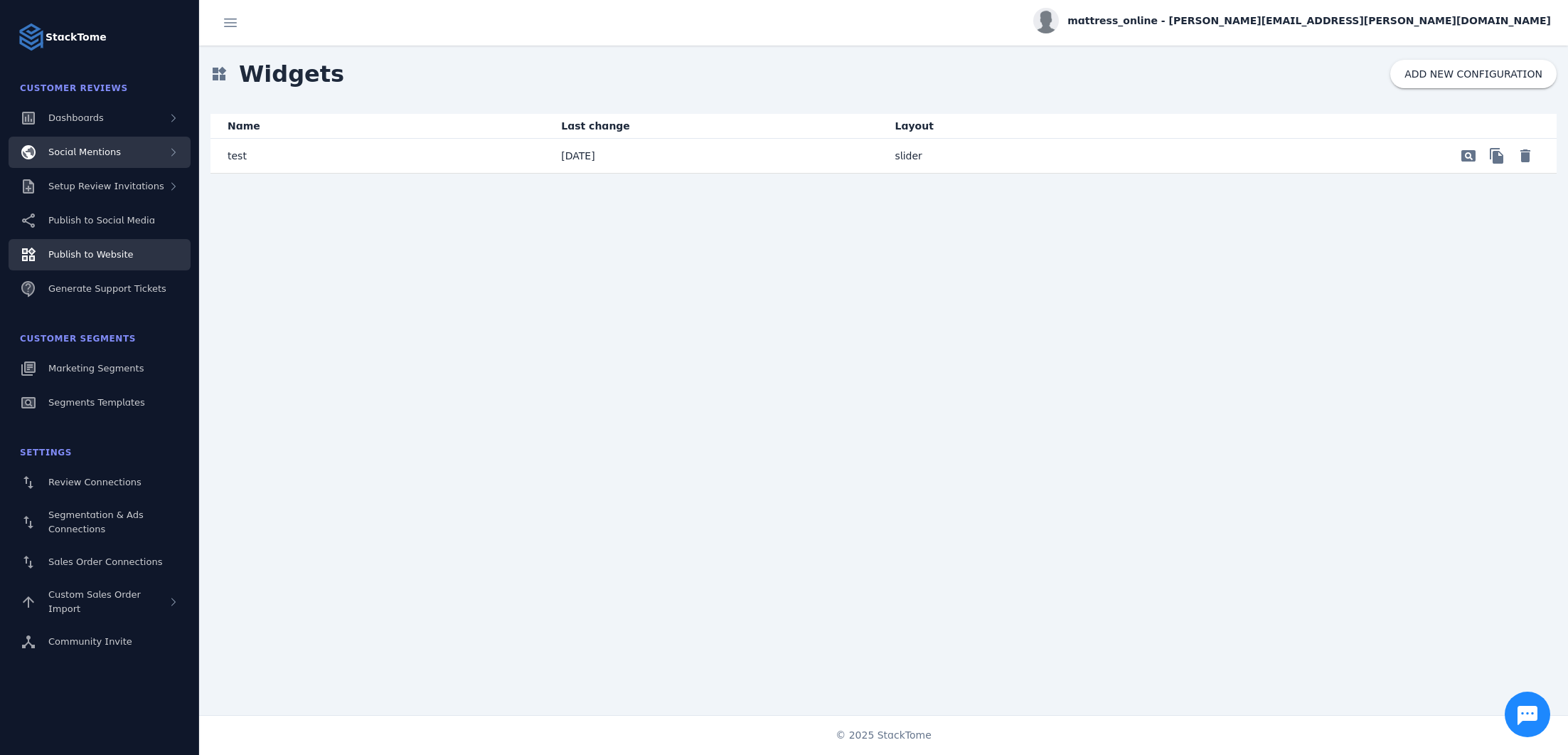
click at [89, 150] on span "Social Mentions" at bounding box center [85, 151] width 73 height 10
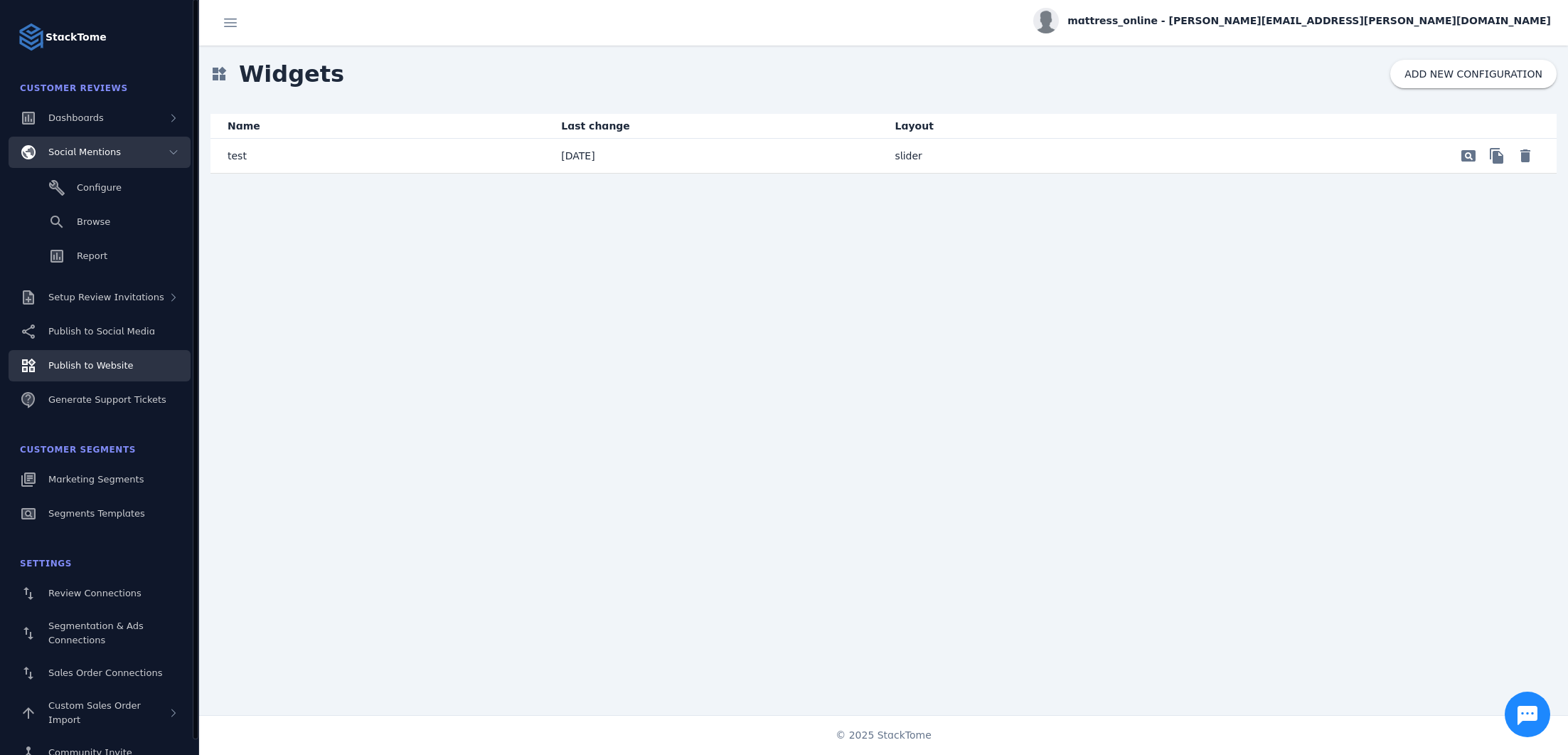
click at [98, 150] on span "Social Mentions" at bounding box center [85, 151] width 73 height 10
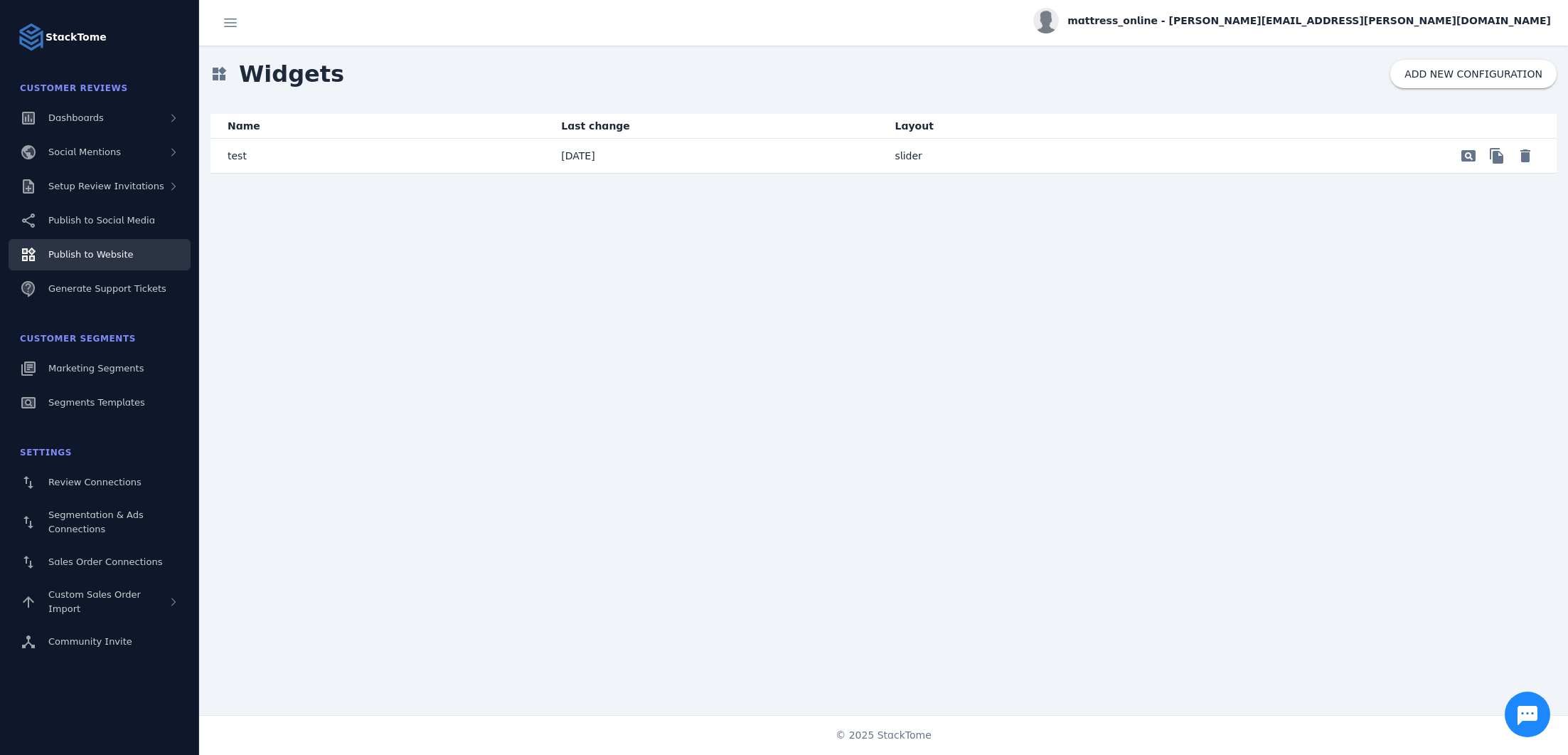
click at [37, 44] on img at bounding box center [31, 36] width 29 height 29
click at [114, 483] on span "Review Connections" at bounding box center [95, 481] width 93 height 10
